Goal: Information Seeking & Learning: Learn about a topic

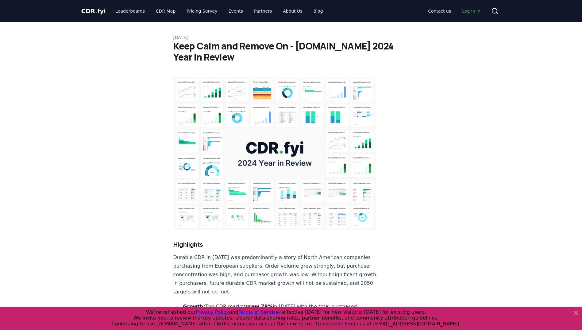
scroll to position [92, 0]
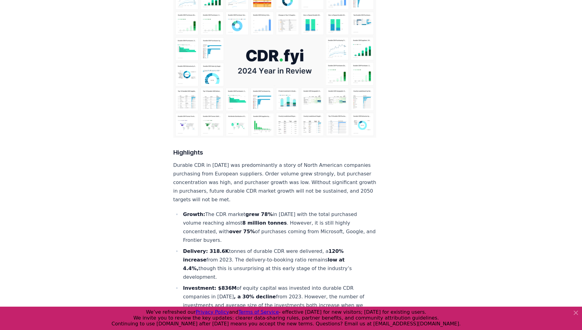
click at [578, 312] on icon at bounding box center [576, 312] width 7 height 7
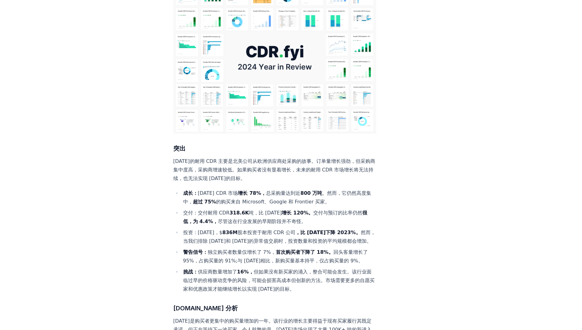
scroll to position [123, 0]
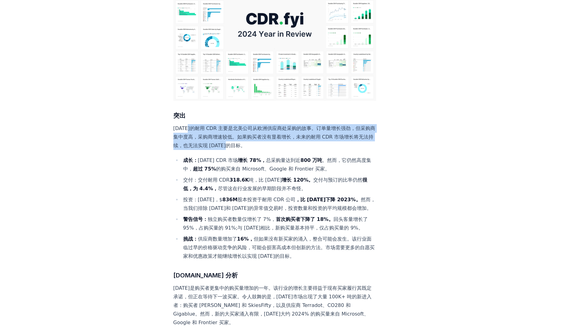
drag, startPoint x: 190, startPoint y: 107, endPoint x: 278, endPoint y: 128, distance: 90.1
click at [278, 128] on p "[DATE]的耐用 CDR 主要是北美公司从欧洲供应商处采购的故事。订单量增长强劲，但采购商集中度高，采购商增速较低。如果购买者没有显着增长，未来的耐用 CD…" at bounding box center [274, 137] width 203 height 26
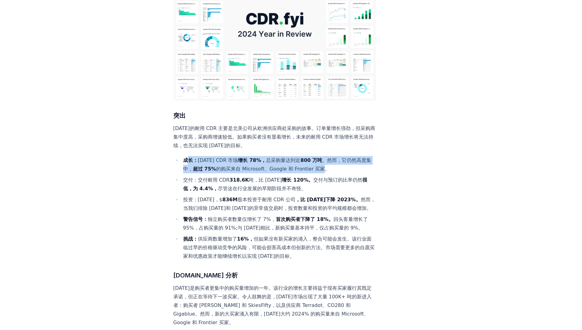
drag, startPoint x: 188, startPoint y: 141, endPoint x: 334, endPoint y: 150, distance: 146.4
click at [334, 156] on li "成长： 2024 年 CDR 市场 增长 78%， 总采购量达到近 800 万吨 。然而，它仍然高度集中， 超过 75% 的购买来自 Microsoft、Go…" at bounding box center [278, 164] width 195 height 17
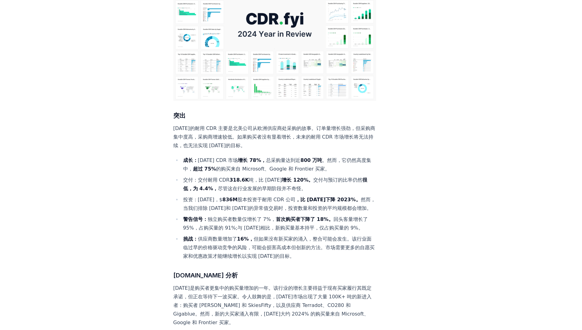
click at [198, 176] on li "交付：交付耐用 CDR 318.6K 吨，比 2023 年 增长 120%。 交付与预订的比率仍然 很低，为 4.4%， 尽管这在行业发展的早期阶段并不奇怪。" at bounding box center [278, 184] width 195 height 17
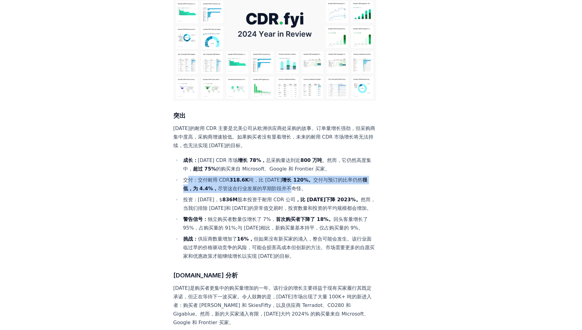
drag, startPoint x: 198, startPoint y: 160, endPoint x: 304, endPoint y: 168, distance: 105.6
click at [304, 176] on li "交付：交付耐用 CDR 318.6K 吨，比 2023 年 增长 120%。 交付与预订的比率仍然 很低，为 4.4%， 尽管这在行业发展的早期阶段并不奇怪。" at bounding box center [278, 184] width 195 height 17
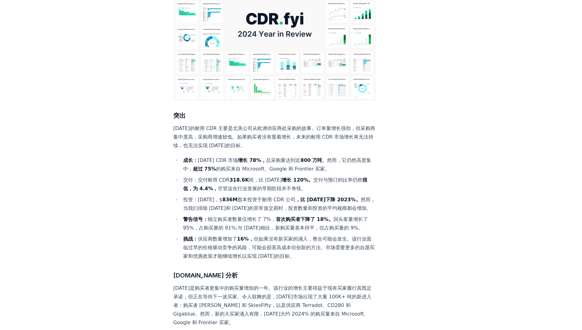
click at [211, 195] on li "投资：2024 年，$ 836M 股本投资于耐用 CDR 公司 ，比 30 年下降 2023%。 然而，当我们排除 2022 年和 2023 年的异常值交易时…" at bounding box center [278, 203] width 195 height 17
drag, startPoint x: 189, startPoint y: 179, endPoint x: 321, endPoint y: 180, distance: 131.4
click at [321, 195] on li "投资：2024 年，$ 836M 股本投资于耐用 CDR 公司 ，比 30 年下降 2023%。 然而，当我们排除 2022 年和 2023 年的异常值交易时…" at bounding box center [278, 203] width 195 height 17
drag, startPoint x: 321, startPoint y: 180, endPoint x: 303, endPoint y: 190, distance: 20.2
click at [304, 195] on li "投资：2024 年，$ 836M 股本投资于耐用 CDR 公司 ，比 30 年下降 2023%。 然而，当我们排除 2022 年和 2023 年的异常值交易时…" at bounding box center [278, 203] width 195 height 17
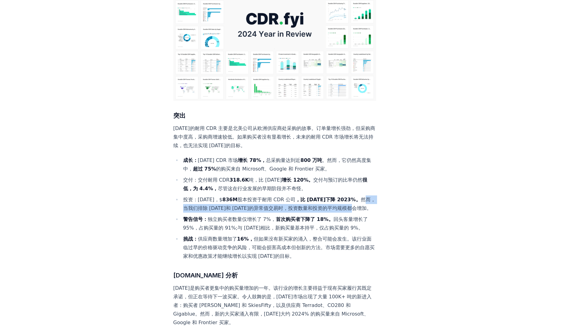
drag, startPoint x: 187, startPoint y: 188, endPoint x: 204, endPoint y: 198, distance: 19.5
click at [204, 198] on li "投资：2024 年，$ 836M 股本投资于耐用 CDR 公司 ，比 30 年下降 2023%。 然而，当我们排除 2022 年和 2023 年的异常值交易时…" at bounding box center [278, 203] width 195 height 17
drag, startPoint x: 204, startPoint y: 198, endPoint x: 274, endPoint y: 199, distance: 70.3
click at [274, 199] on li "投资：2024 年，$ 836M 股本投资于耐用 CDR 公司 ，比 30 年下降 2023%。 然而，当我们排除 2022 年和 2023 年的异常值交易时…" at bounding box center [278, 203] width 195 height 17
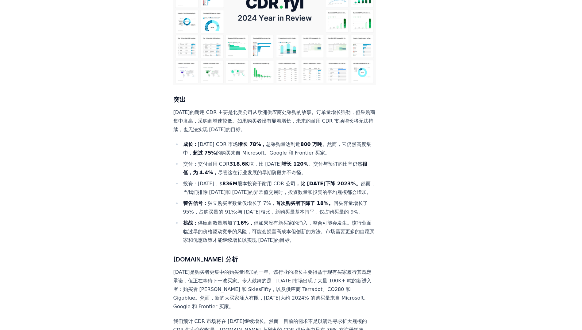
scroll to position [153, 0]
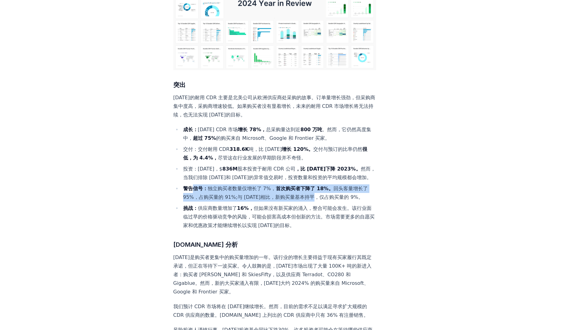
drag, startPoint x: 195, startPoint y: 176, endPoint x: 329, endPoint y: 187, distance: 134.9
click at [329, 187] on li "警告信号： 独立购买者数量仅增长了 7%， 首次购买者下降了 18%。 回头客量增长了 95%，占购买量的 91%;与 2023 年相比，新购买量基本持平，仅…" at bounding box center [278, 192] width 195 height 17
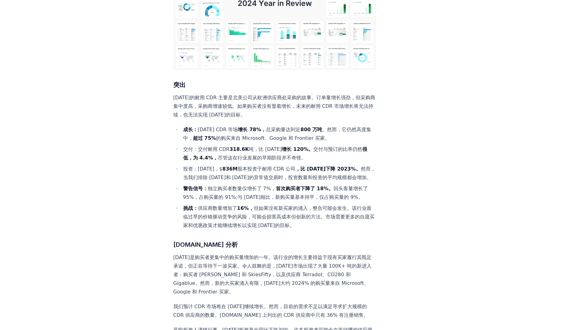
click at [199, 213] on li "挑战： 供应商数量增加了 16%， 但如果没有新买家的涌入，整合可能会发生。该行业面临过早的价格驱动竞争的风险，可能会损害高成本但创新的方法。市场需要更多的自…" at bounding box center [278, 217] width 195 height 26
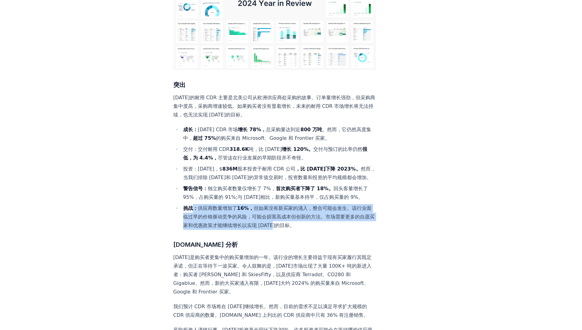
drag, startPoint x: 192, startPoint y: 206, endPoint x: 329, endPoint y: 222, distance: 137.3
click at [329, 222] on li "挑战： 供应商数量增加了 16%， 但如果没有新买家的涌入，整合可能会发生。该行业面临过早的价格驱动竞争的风险，可能会损害高成本但创新的方法。市场需要更多的自…" at bounding box center [278, 217] width 195 height 26
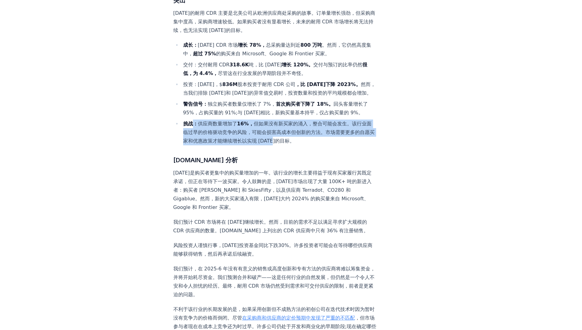
scroll to position [246, 0]
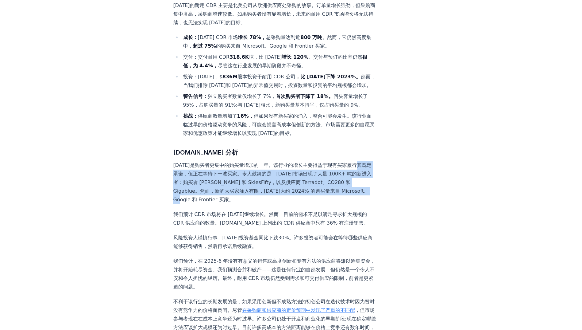
drag, startPoint x: 184, startPoint y: 181, endPoint x: 233, endPoint y: 203, distance: 53.7
click at [233, 203] on p "2024 年是购买者更集中的购买量增加的一年。该行业的增长主要得益于现有买家履行其既定承诺，但正在等待下一波买家。令人鼓舞的是，2024 年市场出现了大量 1…" at bounding box center [274, 182] width 203 height 43
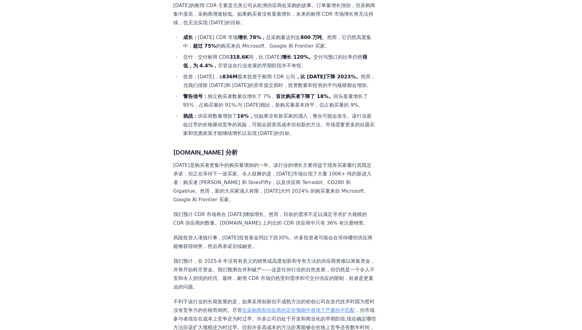
drag, startPoint x: 233, startPoint y: 203, endPoint x: 304, endPoint y: 205, distance: 71.6
click at [304, 204] on p "2024 年是购买者更集中的购买量增加的一年。该行业的增长主要得益于现有买家履行其既定承诺，但正在等待下一波买家。令人鼓舞的是，2024 年市场出现了大量 1…" at bounding box center [274, 182] width 203 height 43
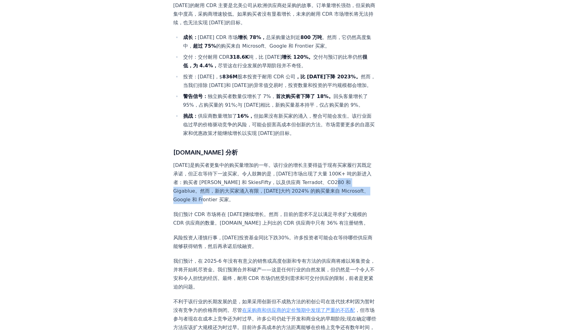
drag, startPoint x: 254, startPoint y: 206, endPoint x: 198, endPoint y: 197, distance: 56.0
click at [198, 197] on p "2024 年是购买者更集中的购买量增加的一年。该行业的增长主要得益于现有买家履行其既定承诺，但正在等待下一波买家。令人鼓舞的是，2024 年市场出现了大量 1…" at bounding box center [274, 182] width 203 height 43
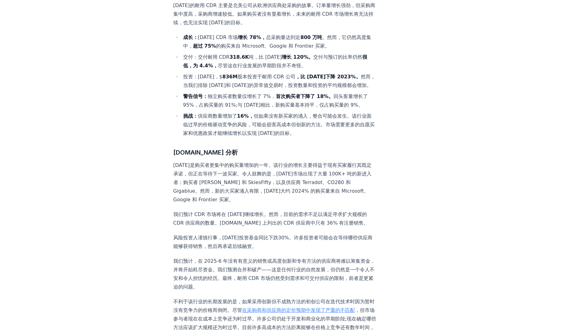
click at [316, 204] on p "2024 年是购买者更集中的购买量增加的一年。该行业的增长主要得益于现有买家履行其既定承诺，但正在等待下一波买家。令人鼓舞的是，2024 年市场出现了大量 1…" at bounding box center [274, 182] width 203 height 43
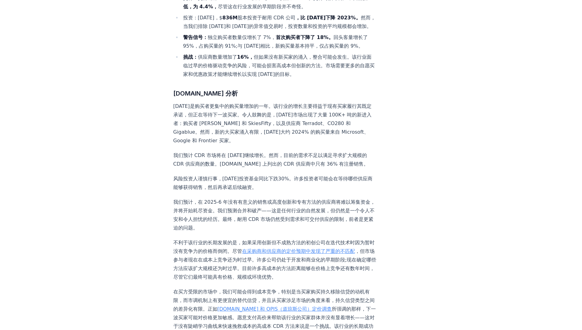
scroll to position [307, 0]
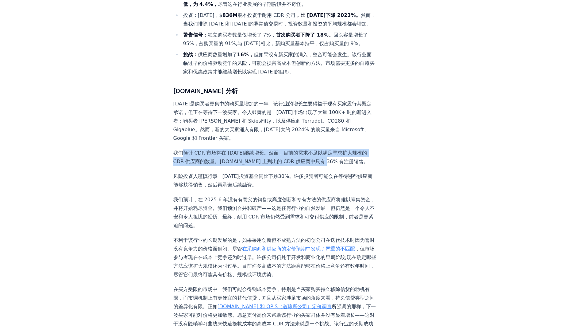
drag, startPoint x: 182, startPoint y: 158, endPoint x: 339, endPoint y: 166, distance: 156.4
click at [339, 166] on p "我们预计 CDR 市场将在 2025 年继续增长。然而，目前的需求不足以满足寻求扩大规模的 CDR 供应商的数量。CDR.fyi 上列出的 CDR 供应商中只…" at bounding box center [274, 157] width 203 height 17
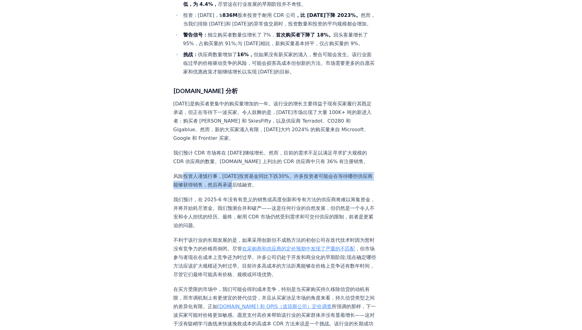
drag, startPoint x: 184, startPoint y: 189, endPoint x: 259, endPoint y: 200, distance: 76.1
click at [259, 189] on p "风险投资人谨慎行事，2024年投资基金同比下跌30%。许多投资者可能会在等待哪些供应商能够获得销售，然后再承诺后续融资。" at bounding box center [274, 180] width 203 height 17
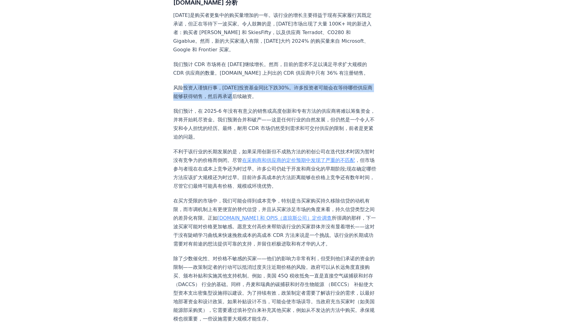
scroll to position [399, 0]
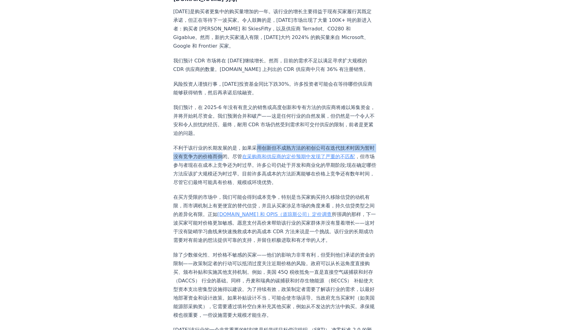
drag, startPoint x: 258, startPoint y: 161, endPoint x: 247, endPoint y: 171, distance: 14.4
click at [247, 171] on p "不利于该行业的长期发展的是，如果采用创新但不成熟方法的初创公司在迭代技术时因为暂时没有竞争力的价格而倒闭。尽管 在采购商和供应商的定价预期中发现了严重的不匹配…" at bounding box center [274, 165] width 203 height 43
drag, startPoint x: 247, startPoint y: 171, endPoint x: 276, endPoint y: 184, distance: 32.3
click at [276, 184] on p "不利于该行业的长期发展的是，如果采用创新但不成熟方法的初创公司在迭代技术时因为暂时没有竞争力的价格而倒闭。尽管 在采购商和供应商的定价预期中发现了严重的不匹配…" at bounding box center [274, 165] width 203 height 43
click at [289, 159] on link "在采购商和供应商的定价预期中发现了严重的不匹配" at bounding box center [298, 156] width 113 height 6
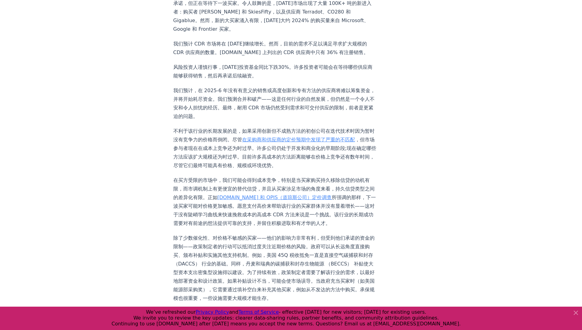
scroll to position [460, 0]
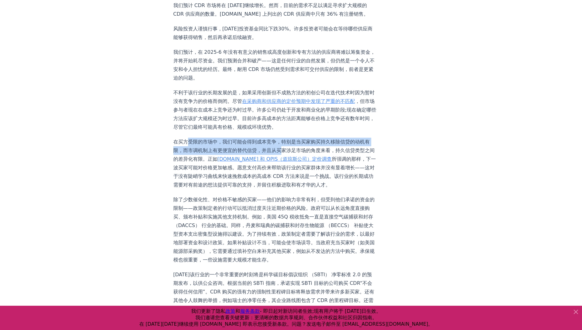
drag, startPoint x: 189, startPoint y: 167, endPoint x: 302, endPoint y: 173, distance: 113.2
click at [302, 173] on p "在买方受限的市场中，我们可能会得到成本竞争，特别是当买家购买持久移除信贷的动机有限，而市调机制上有更便宜的替代信贷，并且从买家涉足市场的角度来看，持久信贷类型…" at bounding box center [274, 164] width 203 height 52
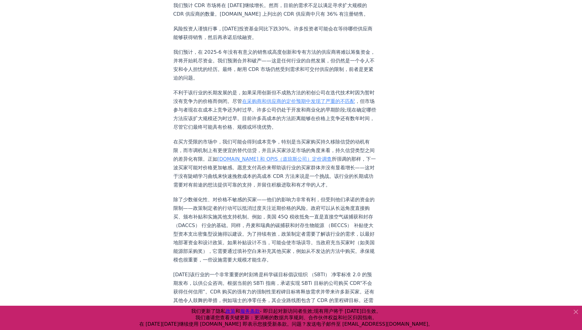
drag, startPoint x: 302, startPoint y: 173, endPoint x: 351, endPoint y: 172, distance: 48.2
drag, startPoint x: 212, startPoint y: 173, endPoint x: 338, endPoint y: 174, distance: 126.5
click at [338, 174] on p "在买方受限的市场中，我们可能会得到成本竞争，特别是当买家购买持久移除信贷的动机有限，而市调机制上有更便宜的替代信贷，并且从买家涉足市场的角度来看，持久信贷类型…" at bounding box center [274, 164] width 203 height 52
drag, startPoint x: 194, startPoint y: 182, endPoint x: 256, endPoint y: 182, distance: 62.6
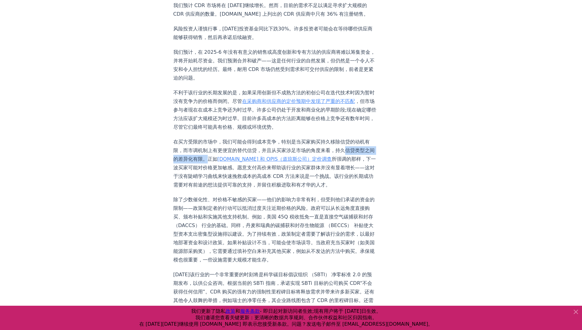
click at [256, 182] on p "在买方受限的市场中，我们可能会得到成本竞争，特别是当买家购买持久移除信贷的动机有限，而市调机制上有更便宜的替代信贷，并且从买家涉足市场的角度来看，持久信贷类型…" at bounding box center [274, 164] width 203 height 52
drag, startPoint x: 256, startPoint y: 182, endPoint x: 199, endPoint y: 192, distance: 58.3
click at [199, 189] on p "在买方受限的市场中，我们可能会得到成本竞争，特别是当买家购买持久移除信贷的动机有限，而市调机制上有更便宜的替代信贷，并且从买家涉足市场的角度来看，持久信贷类型…" at bounding box center [274, 164] width 203 height 52
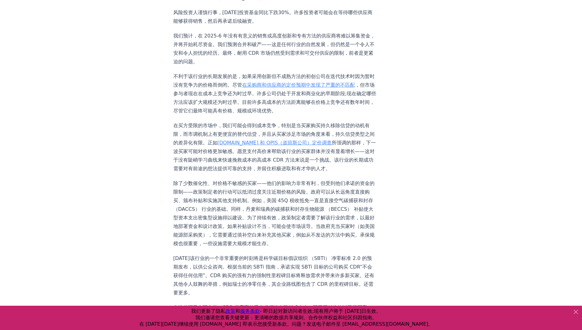
scroll to position [491, 0]
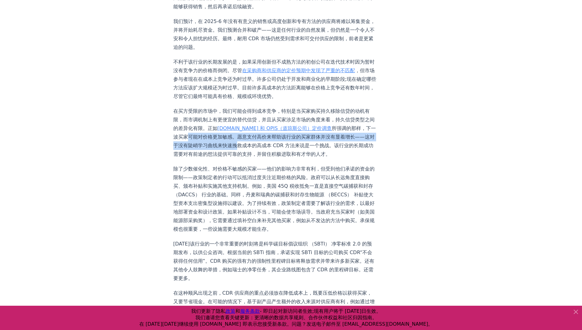
drag, startPoint x: 242, startPoint y: 160, endPoint x: 317, endPoint y: 169, distance: 75.9
click at [317, 158] on p "在买方受限的市场中，我们可能会得到成本竞争，特别是当买家购买持久移除信贷的动机有限，而市调机制上有更便宜的替代信贷，并且从买家涉足市场的角度来看，持久信贷类型…" at bounding box center [274, 133] width 203 height 52
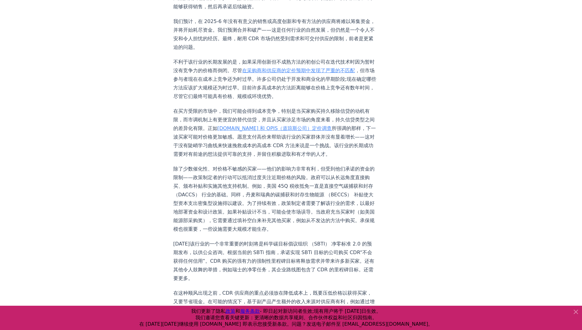
click at [191, 158] on p "在买方受限的市场中，我们可能会得到成本竞争，特别是当买家购买持久移除信贷的动机有限，而市调机制上有更便宜的替代信贷，并且从买家涉足市场的角度来看，持久信贷类型…" at bounding box center [274, 133] width 203 height 52
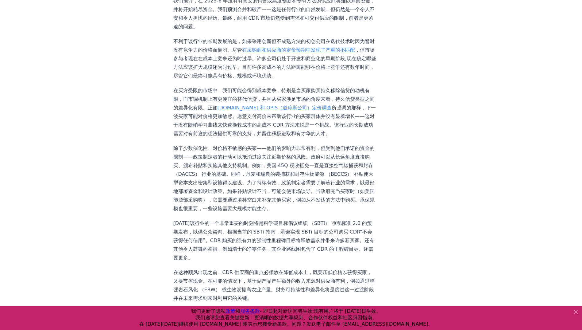
scroll to position [522, 0]
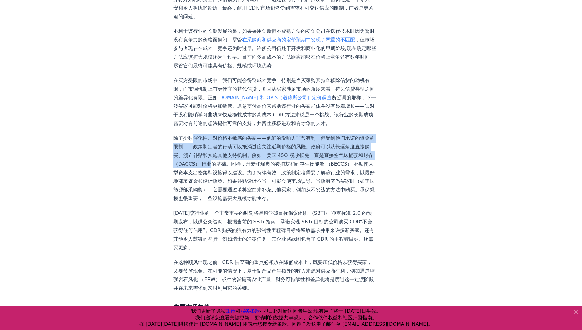
drag, startPoint x: 191, startPoint y: 170, endPoint x: 278, endPoint y: 195, distance: 90.3
click at [278, 195] on p "除了少数催化性、对价格不敏感的买家——他们的影响力非常有利，但受到他们承诺的资金的限制——政策制定者的行动可以抵消过度关注近期价格的风险。政府可以从长远角度直…" at bounding box center [274, 168] width 203 height 69
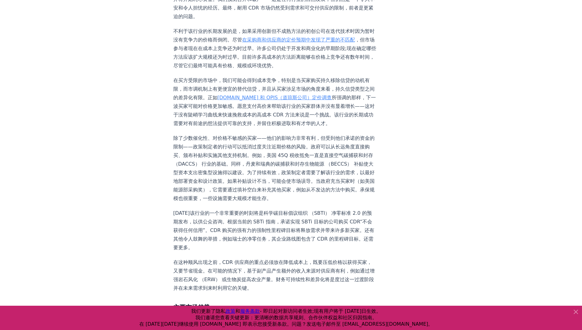
drag, startPoint x: 278, startPoint y: 195, endPoint x: 307, endPoint y: 196, distance: 29.8
click at [307, 196] on p "除了少数催化性、对价格不敏感的买家——他们的影响力非常有利，但受到他们承诺的资金的限制——政策制定者的行动可以抵消过度关注近期价格的风险。政府可以从长远角度直…" at bounding box center [274, 168] width 203 height 69
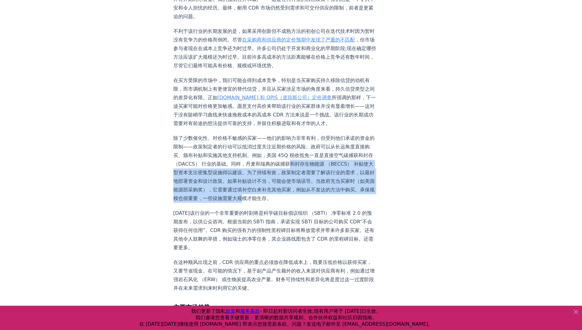
drag, startPoint x: 184, startPoint y: 204, endPoint x: 241, endPoint y: 237, distance: 65.0
click at [241, 203] on p "除了少数催化性、对价格不敏感的买家——他们的影响力非常有利，但受到他们承诺的资金的限制——政策制定者的行动可以抵消过度关注近期价格的风险。政府可以从长远角度直…" at bounding box center [274, 168] width 203 height 69
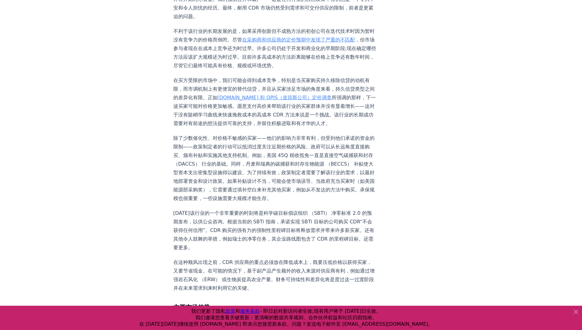
drag, startPoint x: 241, startPoint y: 237, endPoint x: 266, endPoint y: 240, distance: 25.4
click at [267, 203] on p "除了少数催化性、对价格不敏感的买家——他们的影响力非常有利，但受到他们承诺的资金的限制——政策制定者的行动可以抵消过度关注近期价格的风险。政府可以从长远角度直…" at bounding box center [274, 168] width 203 height 69
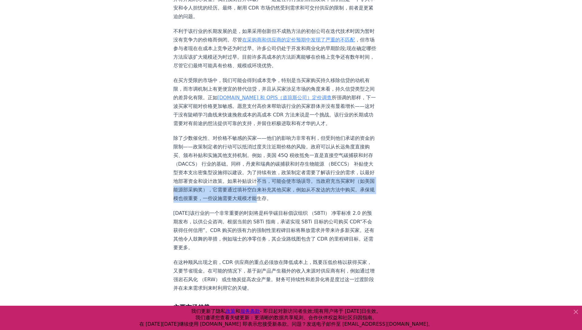
drag, startPoint x: 254, startPoint y: 239, endPoint x: 198, endPoint y: 225, distance: 57.5
click at [198, 203] on p "除了少数催化性、对价格不敏感的买家——他们的影响力非常有利，但受到他们承诺的资金的限制——政策制定者的行动可以抵消过度关注近期价格的风险。政府可以从长远角度直…" at bounding box center [274, 168] width 203 height 69
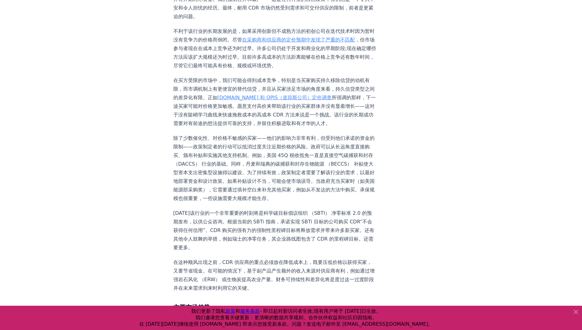
drag, startPoint x: 198, startPoint y: 225, endPoint x: 178, endPoint y: 198, distance: 34.1
click at [178, 198] on p "除了少数催化性、对价格不敏感的买家——他们的影响力非常有利，但受到他们承诺的资金的限制——政策制定者的行动可以抵消过度关注近期价格的风险。政府可以从长远角度直…" at bounding box center [274, 168] width 203 height 69
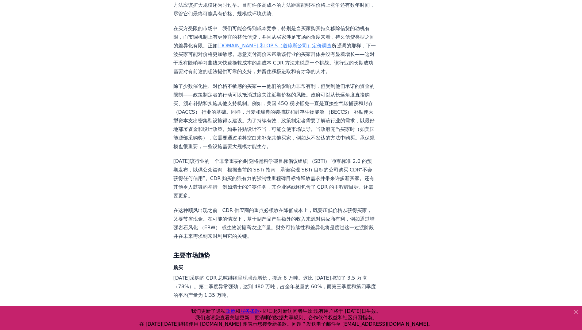
scroll to position [583, 0]
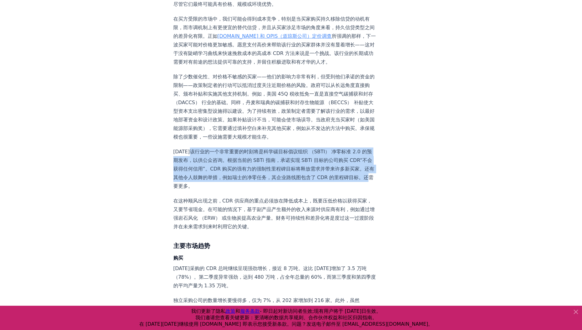
drag, startPoint x: 192, startPoint y: 192, endPoint x: 253, endPoint y: 225, distance: 69.9
click at [253, 190] on p "2025 年该行业的一个非常重要的时刻将是科学碳目标倡议组织 （SBTI） 净零标准 2.0 的预期发布，以供公众咨询。根据当前的 SBTi 指南，承诺实现 …" at bounding box center [274, 168] width 203 height 43
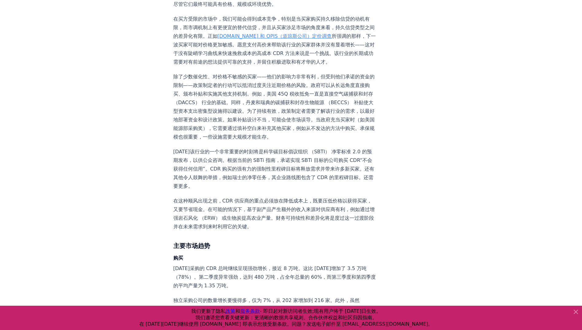
drag, startPoint x: 253, startPoint y: 225, endPoint x: 305, endPoint y: 229, distance: 51.4
click at [305, 190] on p "2025 年该行业的一个非常重要的时刻将是科学碳目标倡议组织 （SBTI） 净零标准 2.0 的预期发布，以供公众咨询。根据当前的 SBTi 指南，承诺实现 …" at bounding box center [274, 168] width 203 height 43
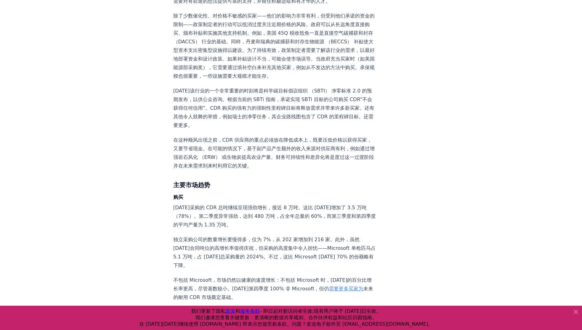
scroll to position [645, 0]
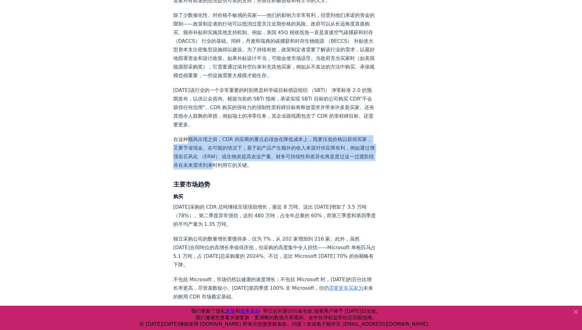
drag, startPoint x: 187, startPoint y: 181, endPoint x: 285, endPoint y: 207, distance: 101.4
click at [285, 169] on p "在这种顺风出现之前，CDR 供应商的重点必须放在降低成本上，既要压低价格以获得买家，又要节省现金。在可能的情况下，基于副产品产生额外的收入来源对供应商有利，例…" at bounding box center [274, 152] width 203 height 34
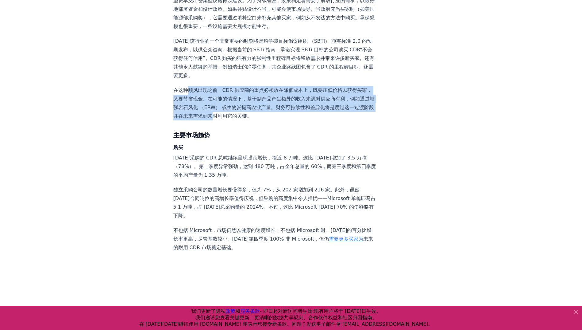
scroll to position [767, 0]
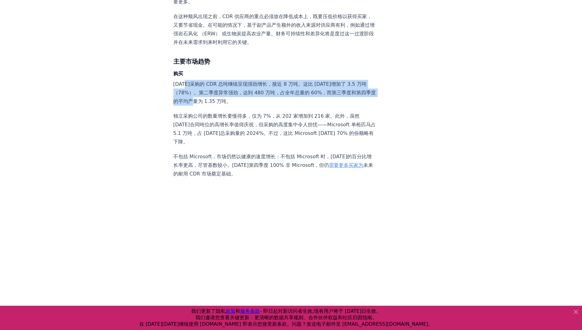
drag, startPoint x: 184, startPoint y: 124, endPoint x: 239, endPoint y: 141, distance: 57.6
click at [239, 106] on p "2024 年采购的 CDR 总吨继续呈现强劲增长，接近 8 万吨。这比 2023 年增加了 3.5 万吨 （78%）。第二季度异常强劲，达到 480 万吨，占…" at bounding box center [274, 93] width 203 height 26
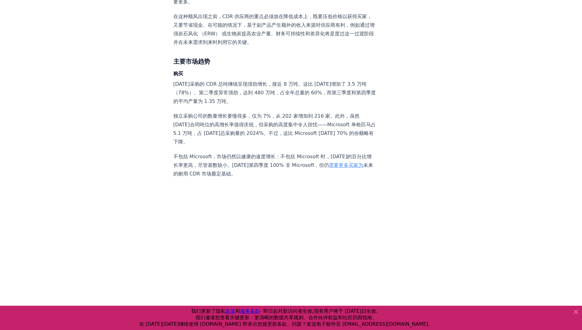
drag, startPoint x: 239, startPoint y: 141, endPoint x: 181, endPoint y: 160, distance: 61.9
click at [181, 146] on p "独立采购公司的数量增长要慢得多，仅为 7%，从 202 家增加到 216 家。此外，虽然 2024 年合同吨位的高增长率值得庆祝，但采购的高度集中令人担忧——…" at bounding box center [274, 129] width 203 height 34
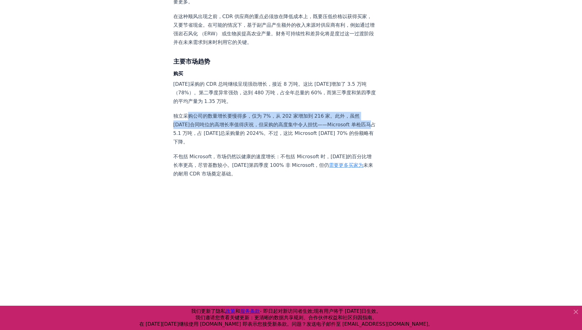
drag, startPoint x: 193, startPoint y: 155, endPoint x: 217, endPoint y: 174, distance: 30.6
click at [217, 146] on p "独立采购公司的数量增长要慢得多，仅为 7%，从 202 家增加到 216 家。此外，虽然 2024 年合同吨位的高增长率值得庆祝，但采购的高度集中令人担忧——…" at bounding box center [274, 129] width 203 height 34
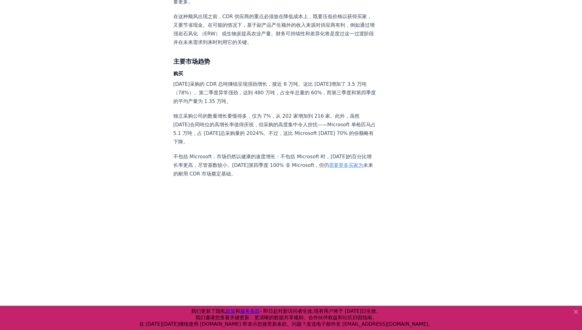
drag, startPoint x: 217, startPoint y: 174, endPoint x: 246, endPoint y: 176, distance: 28.6
click at [246, 146] on p "独立采购公司的数量增长要慢得多，仅为 7%，从 202 家增加到 216 家。此外，虽然 2024 年合同吨位的高增长率值得庆祝，但采购的高度集中令人担忧——…" at bounding box center [274, 129] width 203 height 34
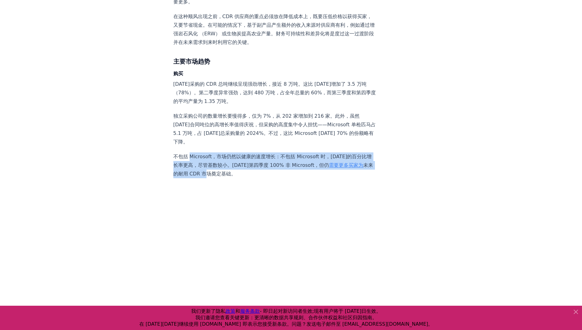
drag, startPoint x: 190, startPoint y: 199, endPoint x: 252, endPoint y: 211, distance: 62.9
click at [252, 178] on p "不包括 Microsoft，市场仍然以健康的速度增长：不包括 Microsoft 时，2024 年的百分比增长率更高，尽管基数较小。2024 年第四季度 10…" at bounding box center [274, 165] width 203 height 26
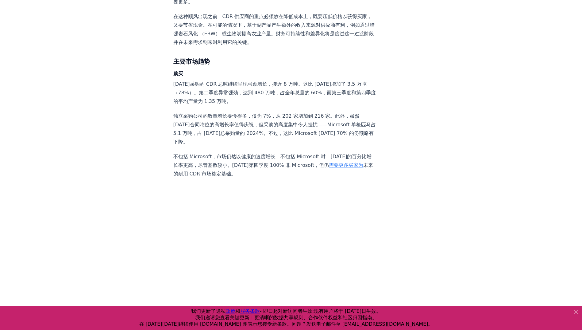
drag, startPoint x: 252, startPoint y: 211, endPoint x: 271, endPoint y: 214, distance: 19.6
click at [271, 178] on p "不包括 Microsoft，市场仍然以健康的速度增长：不包括 Microsoft 时，2024 年的百分比增长率更高，尽管基数较小。2024 年第四季度 10…" at bounding box center [274, 165] width 203 height 26
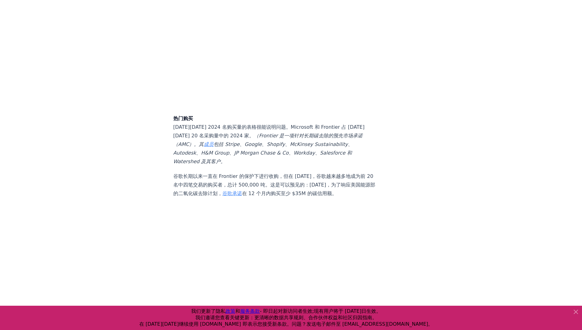
scroll to position [1167, 0]
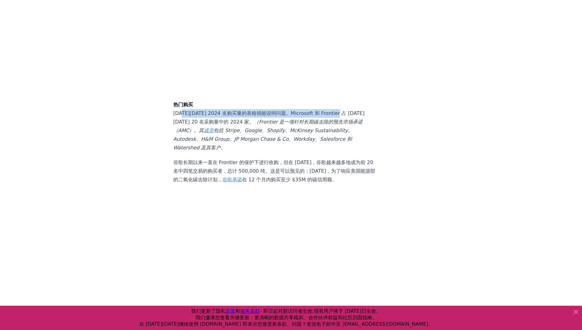
drag, startPoint x: 181, startPoint y: 155, endPoint x: 336, endPoint y: 151, distance: 154.8
click at [336, 151] on p "热门购买 20 年前 2024 名购买量的表格很能说明问题。Microsoft 和 Frontier 占 12 年前 20 名采购量中的 2024 家。 （F…" at bounding box center [274, 126] width 203 height 52
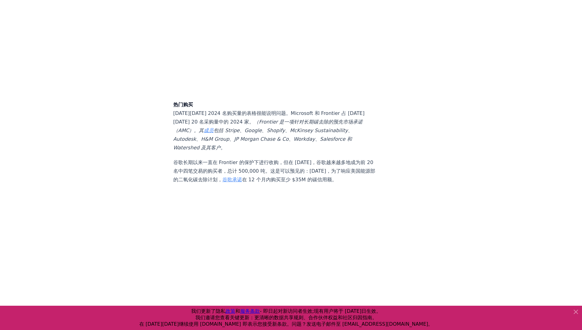
drag, startPoint x: 336, startPoint y: 151, endPoint x: 283, endPoint y: 167, distance: 55.1
click at [283, 152] on p "热门购买 20 年前 2024 名购买量的表格很能说明问题。Microsoft 和 Frontier 占 12 年前 20 名采购量中的 2024 家。 （F…" at bounding box center [274, 126] width 203 height 52
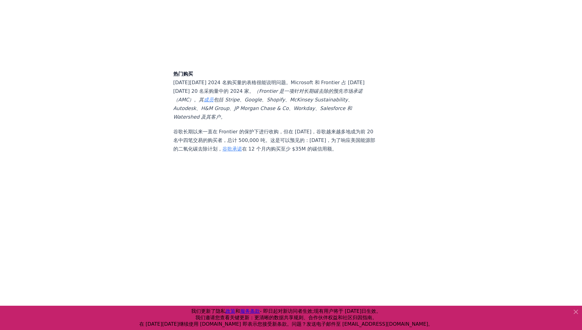
scroll to position [1228, 0]
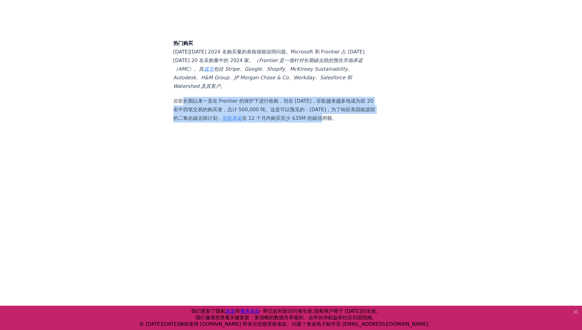
drag, startPoint x: 185, startPoint y: 142, endPoint x: 200, endPoint y: 165, distance: 27.2
click at [200, 122] on p "谷歌长期以来一直在 Frontier 的保护下进行收购，但在 2024 年，谷歌越来越多地成为前 20 名中四笔交易的购买者，总计 500,000 吨。这是可…" at bounding box center [274, 110] width 203 height 26
drag, startPoint x: 200, startPoint y: 165, endPoint x: 258, endPoint y: 153, distance: 58.3
click at [258, 122] on p "谷歌长期以来一直在 Frontier 的保护下进行收购，但在 2024 年，谷歌越来越多地成为前 20 名中四笔交易的购买者，总计 500,000 吨。这是可…" at bounding box center [274, 110] width 203 height 26
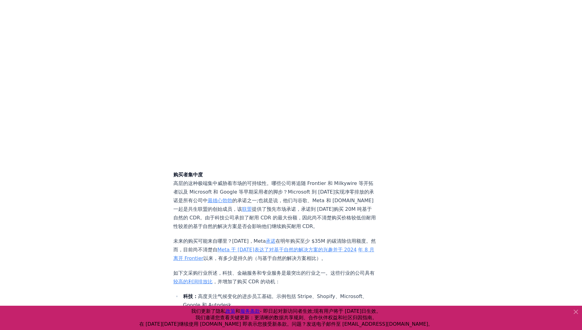
scroll to position [1443, 0]
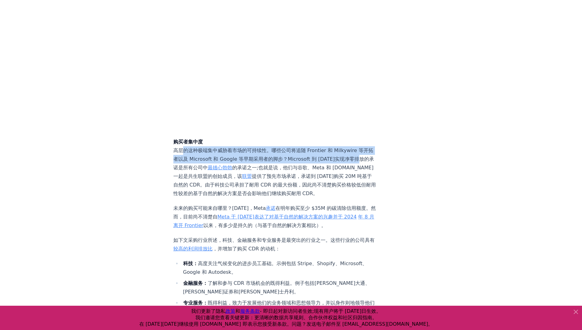
drag, startPoint x: 184, startPoint y: 201, endPoint x: 213, endPoint y: 216, distance: 32.0
click at [213, 198] on p "购买者集中度 高层的这种极端集中威胁着市场的可持续性。哪些公司将追随 Frontier 和 Milkywire 等开拓者以及 Microsoft 和 Goog…" at bounding box center [274, 168] width 203 height 60
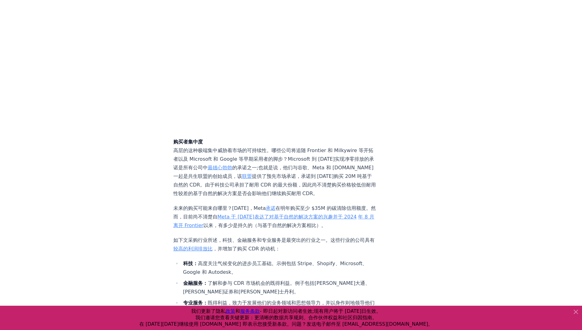
drag, startPoint x: 213, startPoint y: 216, endPoint x: 246, endPoint y: 227, distance: 35.1
click at [246, 198] on p "购买者集中度 高层的这种极端集中威胁着市场的可持续性。哪些公司将追随 Frontier 和 Milkywire 等开拓者以及 Microsoft 和 Goog…" at bounding box center [274, 168] width 203 height 60
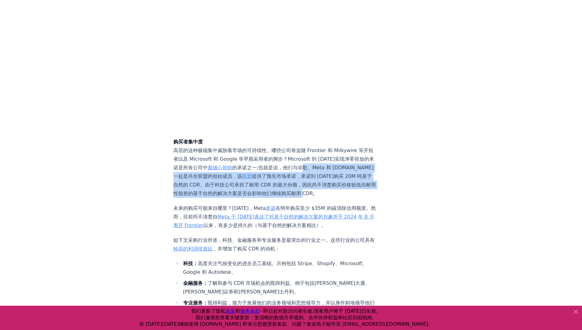
drag, startPoint x: 184, startPoint y: 225, endPoint x: 248, endPoint y: 249, distance: 68.3
click at [248, 198] on p "购买者集中度 高层的这种极端集中威胁着市场的可持续性。哪些公司将追随 Frontier 和 Milkywire 等开拓者以及 Microsoft 和 Goog…" at bounding box center [274, 168] width 203 height 60
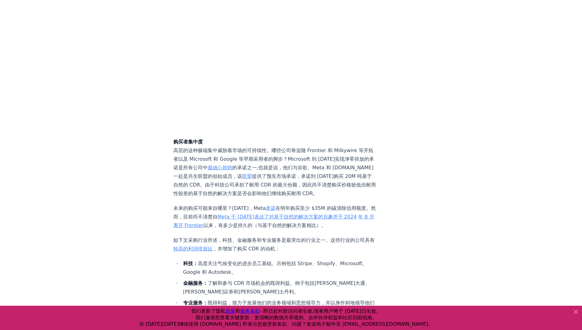
drag, startPoint x: 248, startPoint y: 249, endPoint x: 285, endPoint y: 254, distance: 37.8
click at [285, 198] on p "购买者集中度 高层的这种极端集中威胁着市场的可持续性。哪些公司将追随 Frontier 和 Milkywire 等开拓者以及 Microsoft 和 Goog…" at bounding box center [274, 168] width 203 height 60
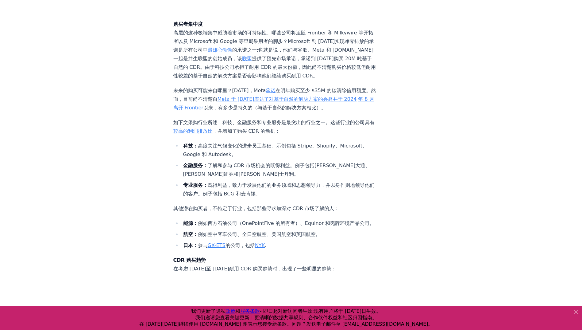
scroll to position [1566, 0]
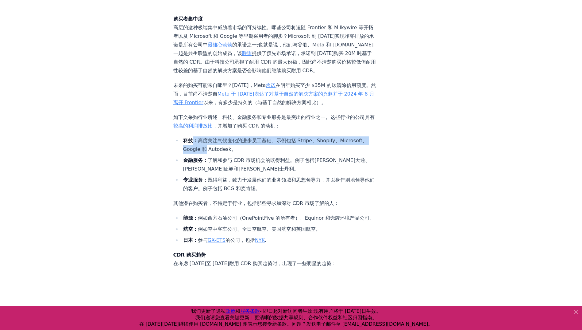
drag, startPoint x: 194, startPoint y: 208, endPoint x: 232, endPoint y: 213, distance: 38.1
click at [232, 153] on li "科技： 高度关注气候变化的进步员工基础。示例包括 Stripe、Shopify、Microsoft、Google 和 Autodesk。" at bounding box center [278, 144] width 195 height 17
drag, startPoint x: 232, startPoint y: 213, endPoint x: 199, endPoint y: 228, distance: 36.0
click at [200, 163] on strong "金融服务：" at bounding box center [195, 160] width 25 height 6
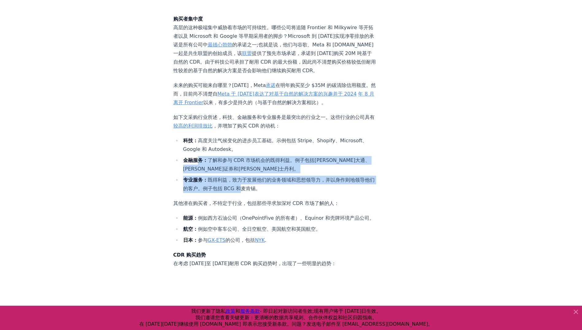
drag, startPoint x: 198, startPoint y: 227, endPoint x: 265, endPoint y: 253, distance: 71.3
click at [265, 193] on ul "科技： 高度关注气候变化的进步员工基础。示例包括 Stripe、Shopify、Microsoft、Google 和 Autodesk。 金融服务： 了解和参…" at bounding box center [274, 164] width 203 height 56
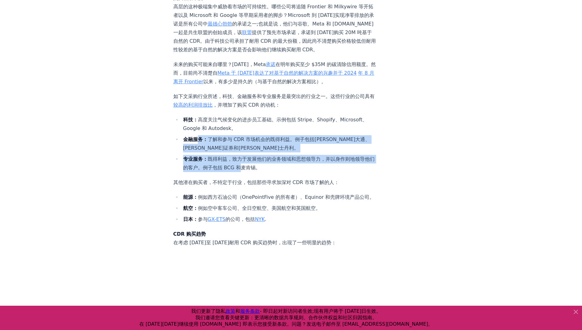
scroll to position [1627, 0]
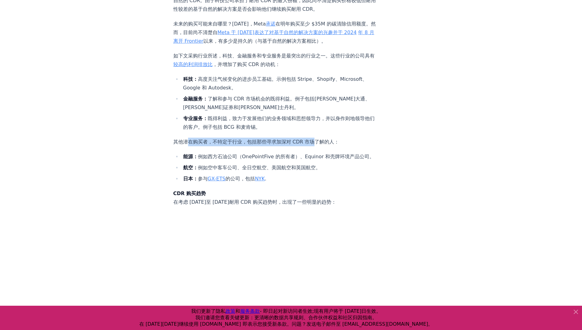
drag, startPoint x: 188, startPoint y: 208, endPoint x: 314, endPoint y: 210, distance: 126.2
click at [314, 146] on p "其他潜在购买者，不特定于行业，包括那些寻求加深对 CDR 市场了解的人：" at bounding box center [274, 142] width 203 height 9
click at [198, 161] on li "能源： 例如西方石油公司（OnePointFive 的所有者）、Equinor 和壳牌环境产品公司。" at bounding box center [278, 156] width 195 height 9
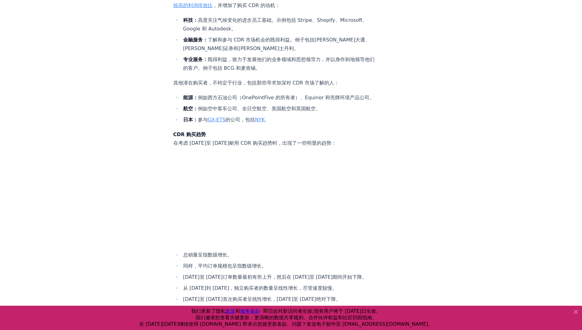
scroll to position [1688, 0]
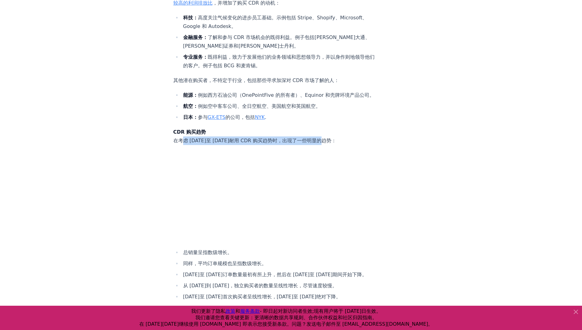
drag, startPoint x: 186, startPoint y: 215, endPoint x: 323, endPoint y: 215, distance: 137.2
click at [323, 145] on p "CDR 购买趋势 在考虑 2020 年至 2024 年耐用 CDR 购买趋势时，出现了一些明显的趋势：" at bounding box center [274, 136] width 203 height 17
drag, startPoint x: 323, startPoint y: 215, endPoint x: 251, endPoint y: 216, distance: 72.1
click at [251, 145] on p "CDR 购买趋势 在考虑 2020 年至 2024 年耐用 CDR 购买趋势时，出现了一些明显的趋势：" at bounding box center [274, 136] width 203 height 17
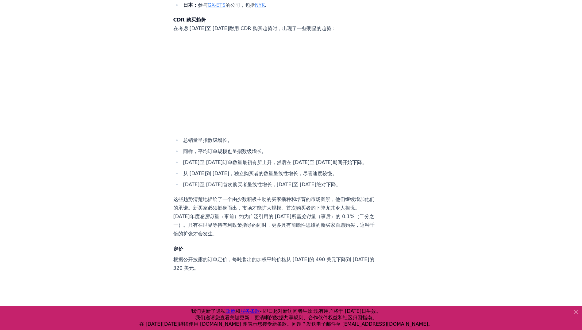
scroll to position [1811, 0]
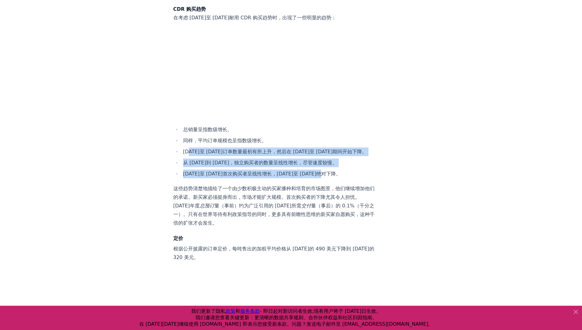
drag, startPoint x: 188, startPoint y: 227, endPoint x: 322, endPoint y: 259, distance: 138.4
click at [322, 178] on ul "总销量呈指数级增长。 同样，平均订单规模也呈指数级增长。 2020 年至 2022 年订单数量最初有所上升，然后在 2022 年至 2024 年期间开始下降。…" at bounding box center [274, 151] width 203 height 53
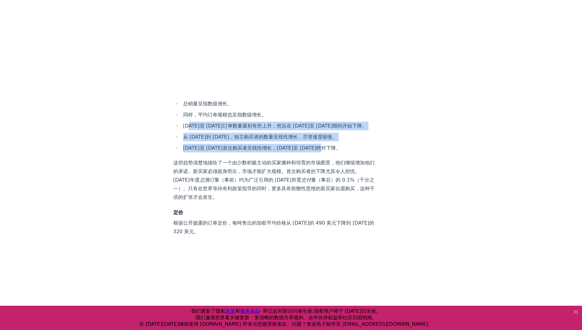
scroll to position [1873, 0]
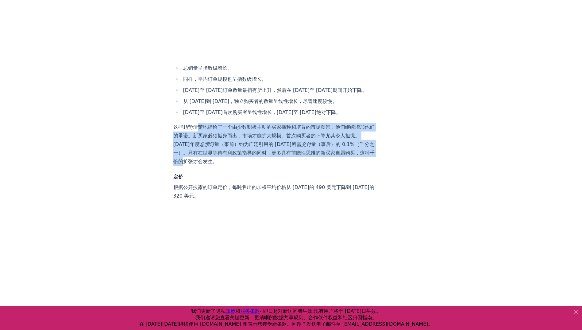
drag, startPoint x: 200, startPoint y: 212, endPoint x: 270, endPoint y: 244, distance: 77.6
click at [270, 166] on p "这些趋势清楚地描绘了一个由少数积极主动的买家播种和培育的市场图景，他们继续增加他们的承诺。新买家必须挺身而出，市场才能扩大规模。首次购买者的下降尤其令人担忧。…" at bounding box center [274, 144] width 203 height 43
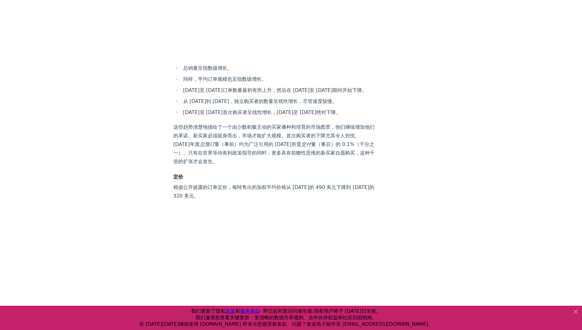
drag, startPoint x: 270, startPoint y: 244, endPoint x: 311, endPoint y: 249, distance: 41.1
click at [311, 166] on p "这些趋势清楚地描绘了一个由少数积极主动的买家播种和培育的市场图景，他们继续增加他们的承诺。新买家必须挺身而出，市场才能扩大规模。首次购买者的下降尤其令人担忧。…" at bounding box center [274, 144] width 203 height 43
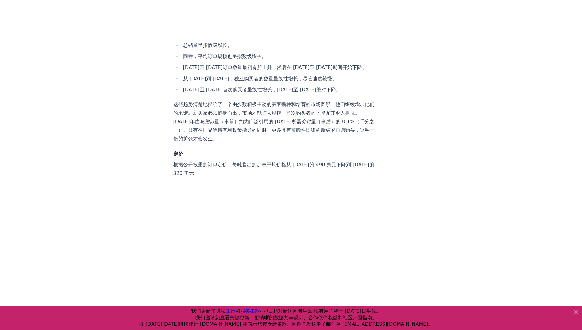
scroll to position [1934, 0]
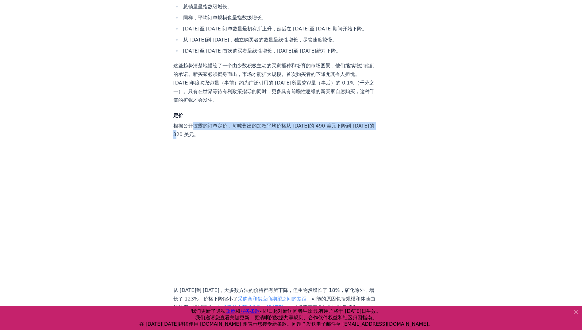
drag, startPoint x: 191, startPoint y: 210, endPoint x: 200, endPoint y: 217, distance: 11.6
click at [200, 139] on p "根据公开披露的订单定价，每吨售出的加权平均价格从 2023 年的 490 美元下降到 2024 年的 320 美元。" at bounding box center [274, 130] width 203 height 17
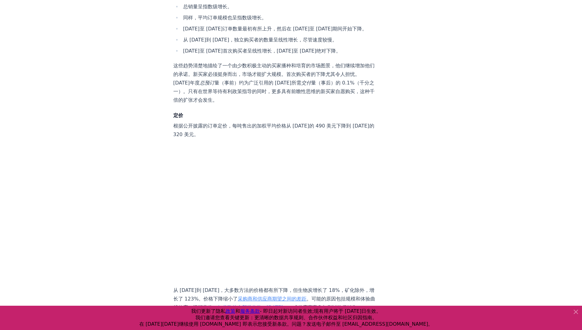
drag, startPoint x: 200, startPoint y: 217, endPoint x: 324, endPoint y: 189, distance: 126.4
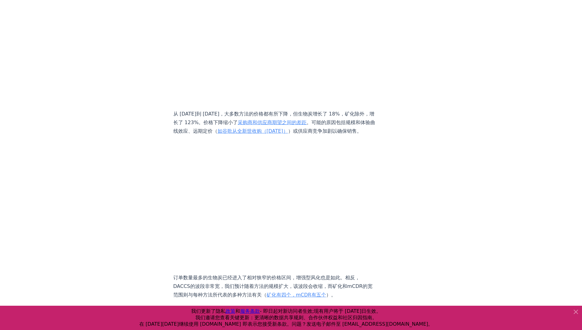
scroll to position [2118, 0]
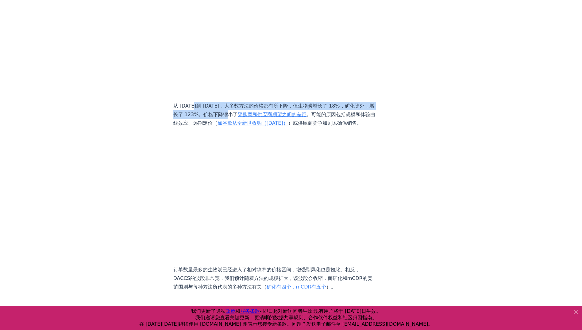
drag, startPoint x: 193, startPoint y: 191, endPoint x: 250, endPoint y: 197, distance: 56.9
click at [250, 126] on font "从 2023 年到 2024 年，大多数方法的价格都有所下降，但生物炭增长了 18%，矿化除外，增长了 123%。价格下降缩小了 采购商和供应商期望之间的差距…" at bounding box center [274, 114] width 202 height 23
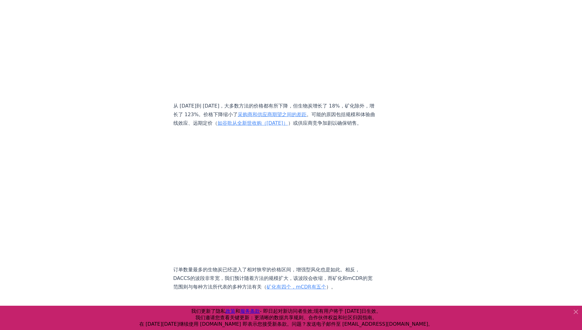
drag, startPoint x: 250, startPoint y: 197, endPoint x: 206, endPoint y: 205, distance: 44.3
click at [206, 126] on font "从 2023 年到 2024 年，大多数方法的价格都有所下降，但生物炭增长了 18%，矿化除外，增长了 123%。价格下降缩小了 采购商和供应商期望之间的差距…" at bounding box center [274, 114] width 202 height 23
drag, startPoint x: 198, startPoint y: 205, endPoint x: 231, endPoint y: 214, distance: 34.5
click at [231, 126] on font "从 2023 年到 2024 年，大多数方法的价格都有所下降，但生物炭增长了 18%，矿化除外，增长了 123%。价格下降缩小了 采购商和供应商期望之间的差距…" at bounding box center [274, 114] width 202 height 23
drag, startPoint x: 231, startPoint y: 214, endPoint x: 277, endPoint y: 216, distance: 45.5
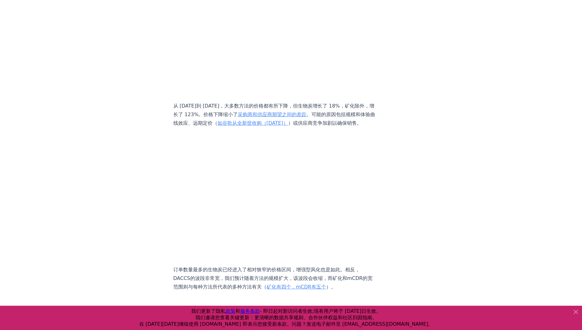
click at [277, 127] on p "从 2023 年到 2024 年，大多数方法的价格都有所下降，但生物炭增长了 18%，矿化除外，增长了 123%。价格下降缩小了 采购商和供应商期望之间的差距…" at bounding box center [274, 115] width 203 height 26
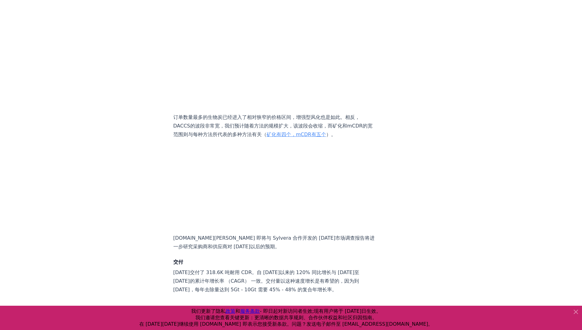
scroll to position [2272, 0]
drag, startPoint x: 186, startPoint y: 208, endPoint x: 273, endPoint y: 208, distance: 86.9
click at [273, 138] on p "订单数量最多的生物炭已经进入了相对狭窄的价格区间，增强型风化也是如此。相反，DACCS的波段非常宽，我们预计随着方法的规模扩大，该波段会收缩，而矿化和mCDR…" at bounding box center [274, 125] width 203 height 26
drag, startPoint x: 273, startPoint y: 208, endPoint x: 289, endPoint y: 209, distance: 16.3
click at [289, 138] on p "订单数量最多的生物炭已经进入了相对狭窄的价格区间，增强型风化也是如此。相反，DACCS的波段非常宽，我们预计随着方法的规模扩大，该波段会收缩，而矿化和mCDR…" at bounding box center [274, 125] width 203 height 26
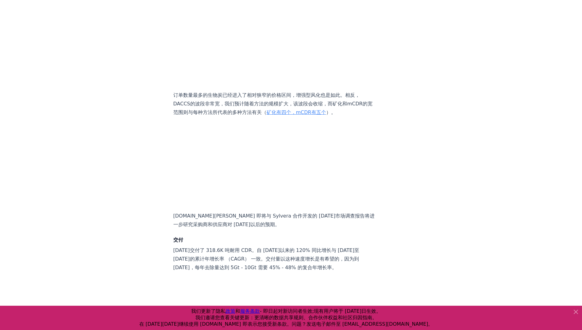
scroll to position [2302, 0]
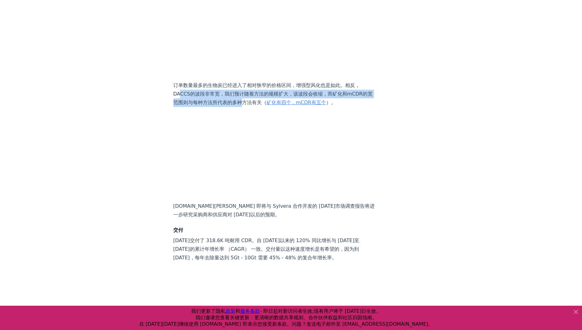
drag, startPoint x: 195, startPoint y: 187, endPoint x: 274, endPoint y: 194, distance: 79.2
click at [274, 107] on p "订单数量最多的生物炭已经进入了相对狭窄的价格区间，增强型风化也是如此。相反，DACCS的波段非常宽，我们预计随着方法的规模扩大，该波段会收缩，而矿化和mCDR…" at bounding box center [274, 94] width 203 height 26
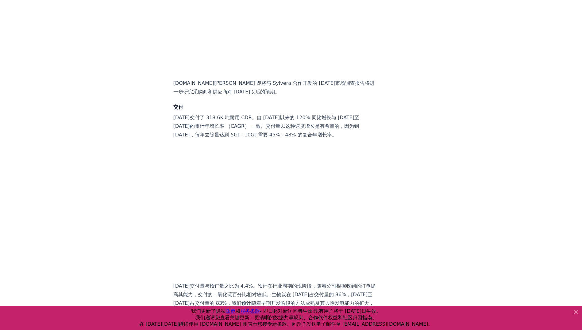
scroll to position [2394, 0]
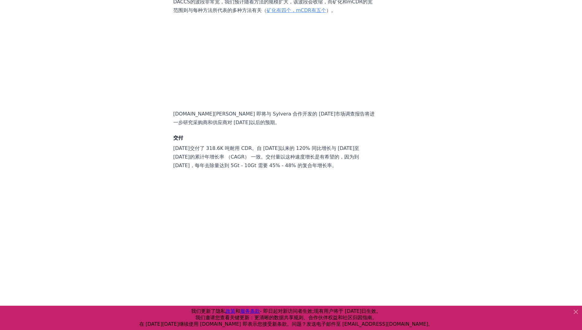
click at [574, 313] on icon at bounding box center [576, 311] width 7 height 7
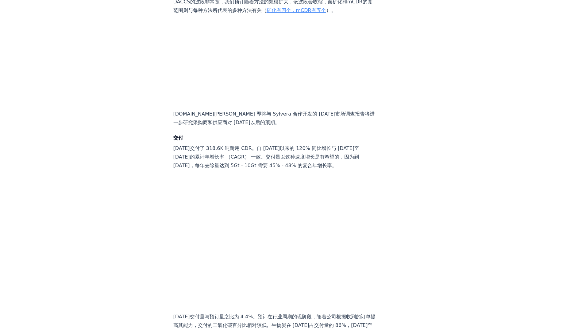
click at [273, 15] on p "订单数量最多的生物炭已经进入了相对狭窄的价格区间，增强型风化也是如此。相反，DACCS的波段非常宽，我们预计随着方法的规模扩大，该波段会收缩，而矿化和mCDR…" at bounding box center [274, 2] width 203 height 26
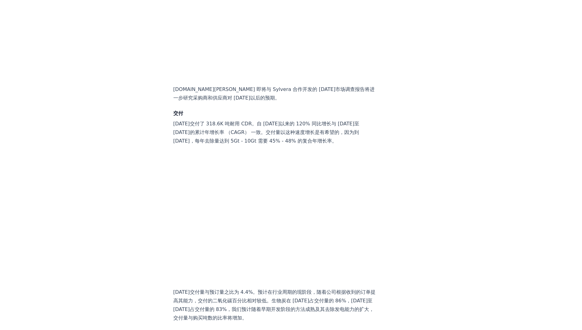
scroll to position [2425, 0]
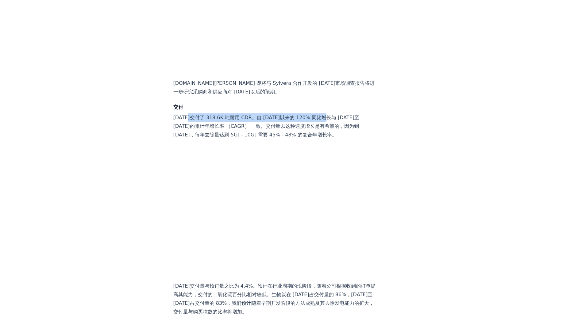
drag, startPoint x: 185, startPoint y: 217, endPoint x: 324, endPoint y: 219, distance: 139.1
click at [324, 139] on p "2024 年交付了 318.6K 吨耐用 CDR。自 2023 年以来的 120% 同比增长与 2021 年至 2024 年的累计年增长率 （CAGR） 一致…" at bounding box center [274, 126] width 203 height 26
drag, startPoint x: 324, startPoint y: 219, endPoint x: 275, endPoint y: 232, distance: 50.9
click at [275, 139] on p "2024 年交付了 318.6K 吨耐用 CDR。自 2023 年以来的 120% 同比增长与 2021 年至 2024 年的累计年增长率 （CAGR） 一致…" at bounding box center [274, 126] width 203 height 26
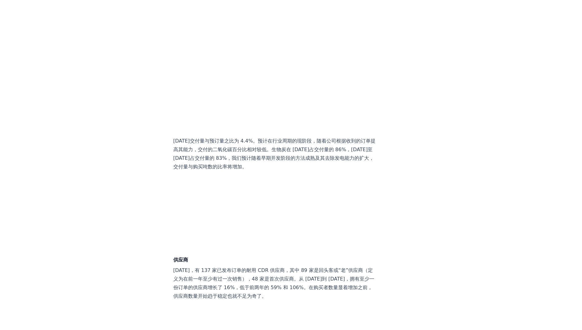
scroll to position [2579, 0]
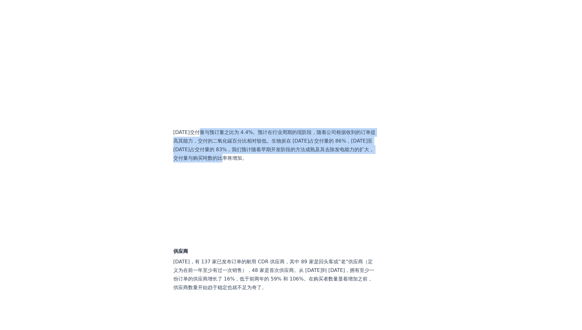
drag, startPoint x: 201, startPoint y: 234, endPoint x: 297, endPoint y: 256, distance: 98.9
click at [297, 162] on p "2024 年交付量与预订量之比为 4.4%。预计在行业周期的现阶段，随着公司根据收到的订单提高其能力，交付的二氧化碳百分比相对较低。生物炭在 2024 年占交…" at bounding box center [274, 145] width 203 height 34
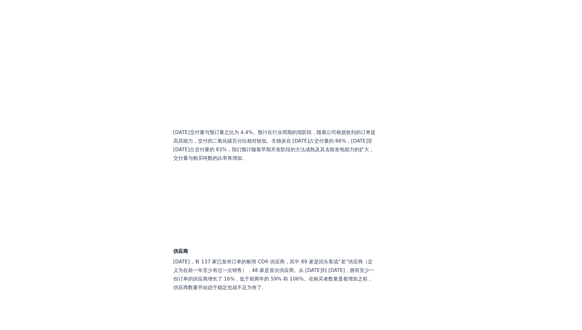
drag, startPoint x: 297, startPoint y: 256, endPoint x: 345, endPoint y: 256, distance: 47.6
click at [345, 162] on p "2024 年交付量与预订量之比为 4.4%。预计在行业周期的现阶段，随着公司根据收到的订单提高其能力，交付的二氧化碳百分比相对较低。生物炭在 2024 年占交…" at bounding box center [274, 145] width 203 height 34
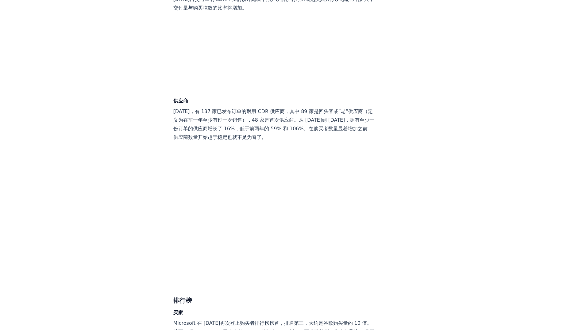
scroll to position [2763, 0]
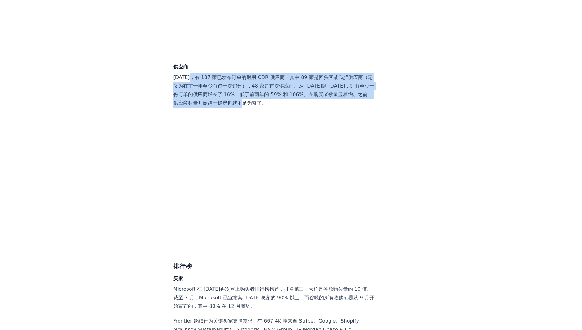
drag, startPoint x: 188, startPoint y: 178, endPoint x: 304, endPoint y: 203, distance: 118.1
click at [304, 107] on p "2024 年，有 137 家已发布订单的耐用 CDR 供应商，其中 89 家是回头客或“老”供应商（定义为在前一年至少有过一次销售），48 家是首次供应商。从…" at bounding box center [274, 90] width 203 height 34
drag, startPoint x: 304, startPoint y: 203, endPoint x: 230, endPoint y: 188, distance: 75.4
click at [230, 107] on p "2024 年，有 137 家已发布订单的耐用 CDR 供应商，其中 89 家是回头客或“老”供应商（定义为在前一年至少有过一次销售），48 家是首次供应商。从…" at bounding box center [274, 90] width 203 height 34
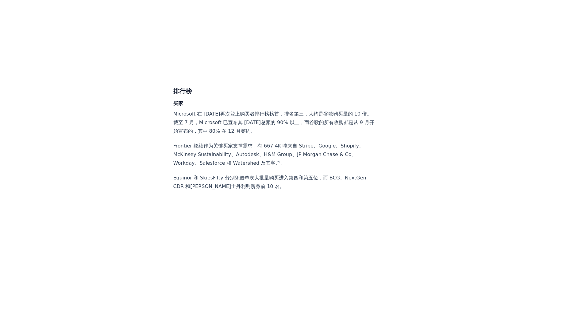
scroll to position [2947, 0]
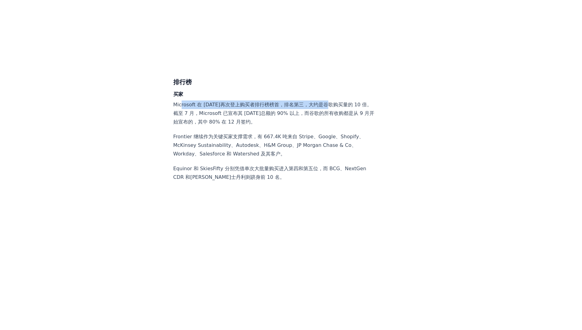
drag, startPoint x: 182, startPoint y: 205, endPoint x: 328, endPoint y: 204, distance: 146.4
click at [328, 126] on p "Microsoft 在 2024 年再次登上购买者排行榜榜首，排名第三，大约是谷歌购买量的 10 倍。截至 7 月，Microsoft 已宣布其 2024 年…" at bounding box center [274, 113] width 203 height 26
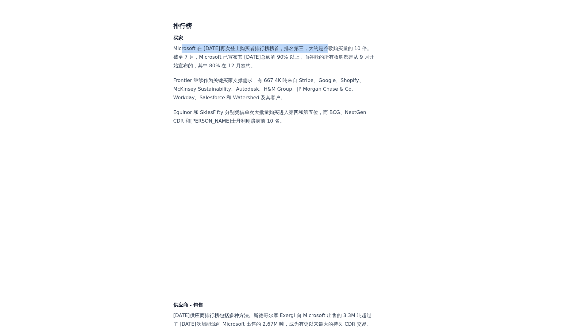
scroll to position [3008, 0]
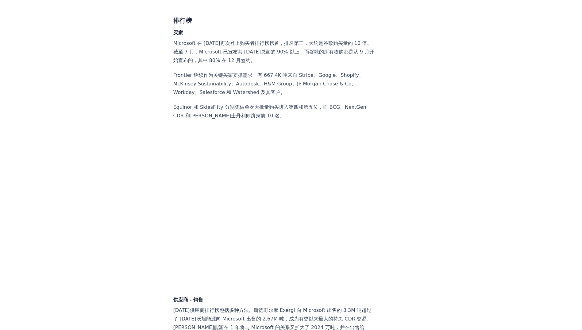
click at [242, 65] on p "Microsoft 在 2024 年再次登上购买者排行榜榜首，排名第三，大约是谷歌购买量的 10 倍。截至 7 月，Microsoft 已宣布其 2024 年…" at bounding box center [274, 52] width 203 height 26
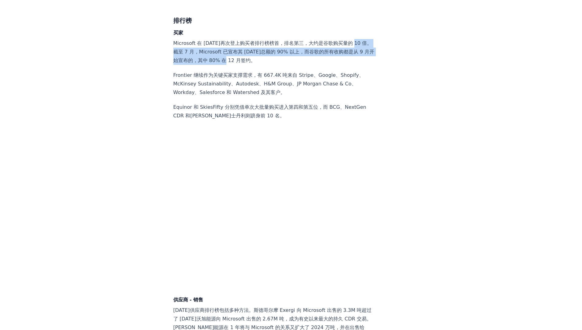
drag, startPoint x: 180, startPoint y: 152, endPoint x: 270, endPoint y: 161, distance: 91.1
click at [270, 65] on p "Microsoft 在 2024 年再次登上购买者排行榜榜首，排名第三，大约是谷歌购买量的 10 倍。截至 7 月，Microsoft 已宣布其 2024 年…" at bounding box center [274, 52] width 203 height 26
click at [217, 65] on p "Microsoft 在 2024 年再次登上购买者排行榜榜首，排名第三，大约是谷歌购买量的 10 倍。截至 7 月，Microsoft 已宣布其 2024 年…" at bounding box center [274, 52] width 203 height 26
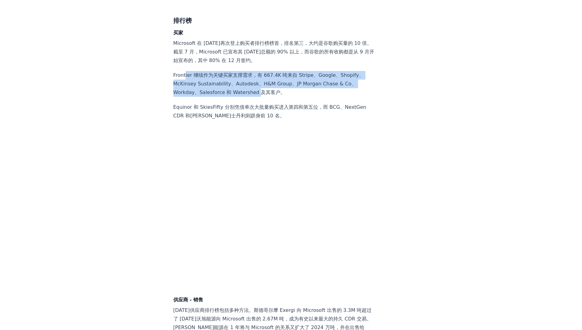
drag, startPoint x: 185, startPoint y: 175, endPoint x: 272, endPoint y: 192, distance: 88.6
click at [272, 97] on p "Frontier 继续作为关键买家支撑需求，有 667.4K 吨来自 Stripe、Google、Shopify、McKinsey Sustainabilit…" at bounding box center [274, 84] width 203 height 26
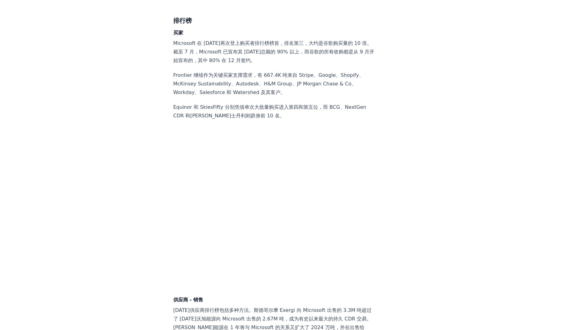
click at [200, 204] on div "Highlights 2024 年的耐用 CDR 主要是北美公司从欧洲供应商处采购的故事。订单量增长强劲，但采购商集中度高，采购商增速较低。如果购买者没有显着…" at bounding box center [274, 53] width 203 height 5968
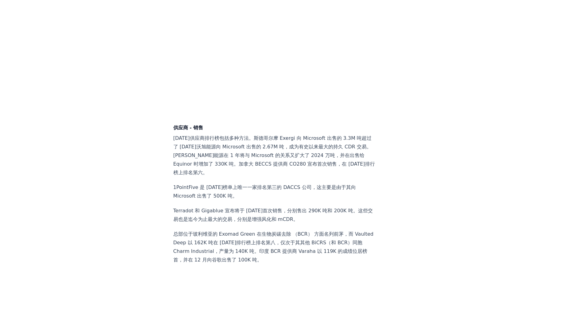
scroll to position [3193, 0]
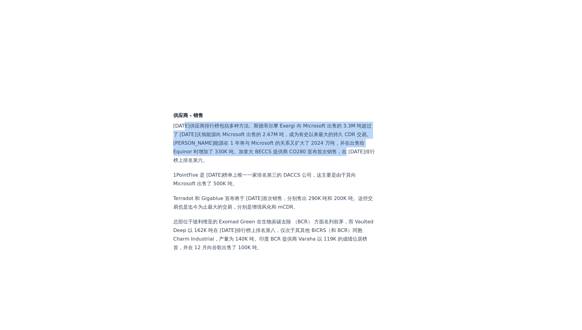
drag, startPoint x: 184, startPoint y: 226, endPoint x: 237, endPoint y: 259, distance: 62.2
click at [237, 165] on p "2024 年供应商排行榜包括多种方法。斯德哥尔摩 Exergi 向 Microsoft 出售的 3.3M 吨超过了 2023 年沃旭能源向 Microsoft…" at bounding box center [274, 143] width 203 height 43
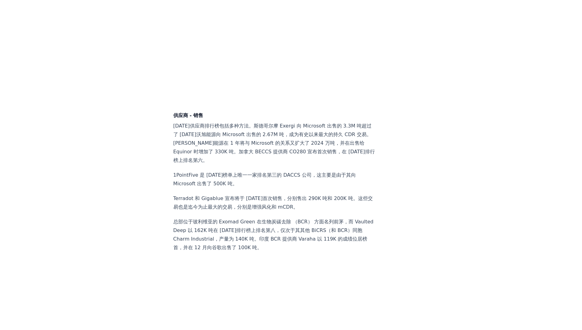
drag, startPoint x: 237, startPoint y: 259, endPoint x: 309, endPoint y: 261, distance: 71.2
click at [309, 165] on p "2024 年供应商排行榜包括多种方法。斯德哥尔摩 Exergi 向 Microsoft 出售的 3.3M 吨超过了 2023 年沃旭能源向 Microsoft…" at bounding box center [274, 143] width 203 height 43
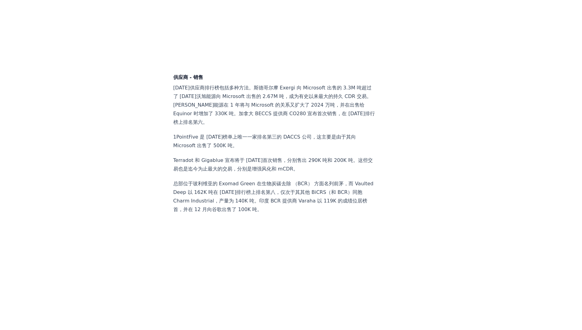
scroll to position [3254, 0]
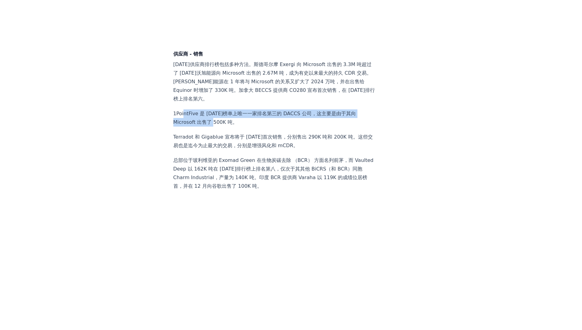
drag, startPoint x: 183, startPoint y: 215, endPoint x: 218, endPoint y: 223, distance: 35.9
click at [218, 126] on p "1PointFive 是 2024 年榜单上唯一一家排名第三的 DACCS 公司，这主要是由于其向 Microsoft 出售了 500K 吨。" at bounding box center [274, 117] width 203 height 17
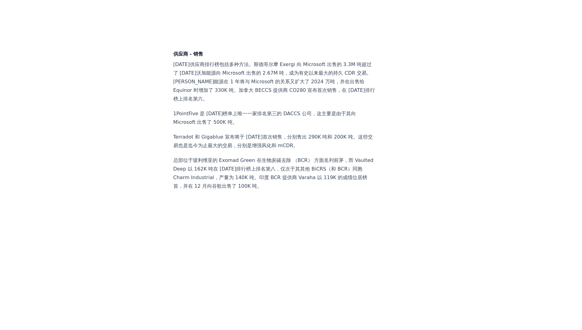
click at [328, 126] on p "1PointFive 是 2024 年榜单上唯一一家排名第三的 DACCS 公司，这主要是由于其向 Microsoft 出售了 500K 吨。" at bounding box center [274, 117] width 203 height 17
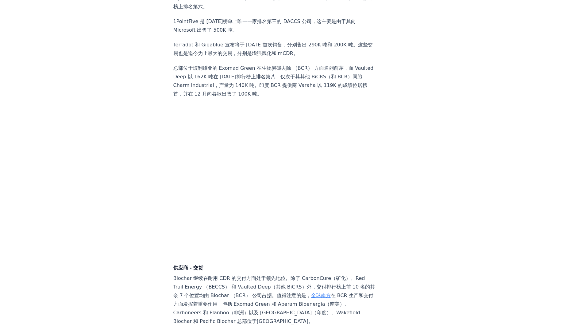
scroll to position [3377, 0]
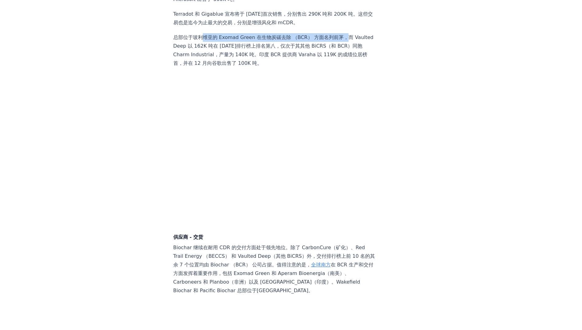
drag, startPoint x: 201, startPoint y: 140, endPoint x: 344, endPoint y: 140, distance: 143.1
click at [344, 68] on p "总部位于玻利维亚的 Exomad Green 在生物炭碳去除 （BCR） 方面名列前茅，而 Vaulted Deep 以 162K 吨在 2024 年排行榜上…" at bounding box center [274, 50] width 203 height 34
drag, startPoint x: 344, startPoint y: 140, endPoint x: 266, endPoint y: 153, distance: 79.7
click at [266, 68] on p "总部位于玻利维亚的 Exomad Green 在生物炭碳去除 （BCR） 方面名列前茅，而 Vaulted Deep 以 162K 吨在 2024 年排行榜上…" at bounding box center [274, 50] width 203 height 34
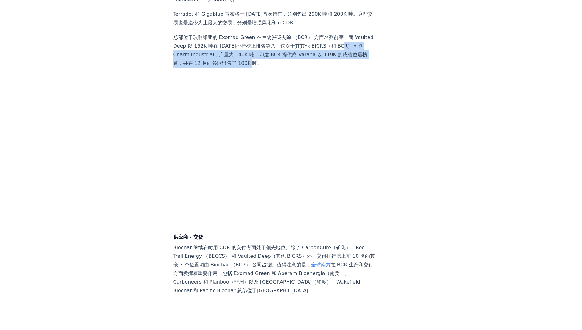
drag, startPoint x: 180, startPoint y: 155, endPoint x: 281, endPoint y: 164, distance: 101.4
click at [281, 68] on p "总部位于玻利维亚的 Exomad Green 在生物炭碳去除 （BCR） 方面名列前茅，而 Vaulted Deep 以 162K 吨在 2024 年排行榜上…" at bounding box center [274, 50] width 203 height 34
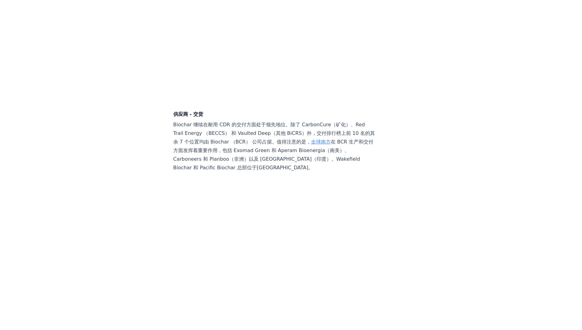
scroll to position [3561, 0]
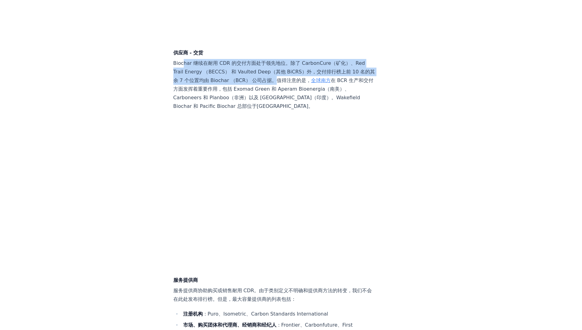
drag, startPoint x: 182, startPoint y: 165, endPoint x: 293, endPoint y: 182, distance: 112.1
click at [293, 111] on p "Biochar 继续在耐用 CDR 的交付方面处于领先地位。除了 CarbonCure（矿化）、Red Trail Energy （BECCS） 和 Vaul…" at bounding box center [274, 85] width 203 height 52
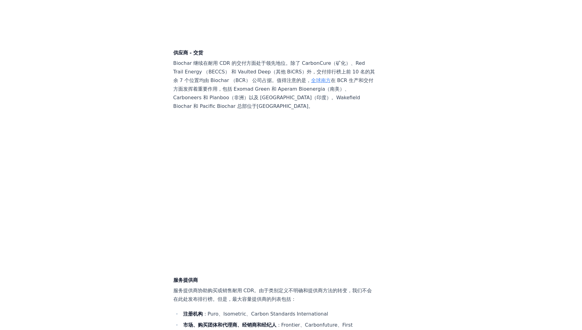
drag, startPoint x: 293, startPoint y: 182, endPoint x: 231, endPoint y: 197, distance: 63.8
click at [231, 111] on p "Biochar 继续在耐用 CDR 的交付方面处于领先地位。除了 CarbonCure（矿化）、Red Trail Energy （BECCS） 和 Vaul…" at bounding box center [274, 85] width 203 height 52
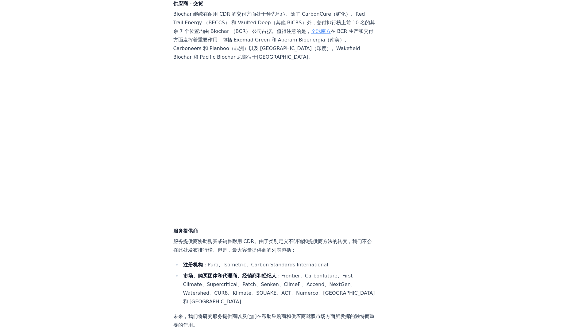
scroll to position [3622, 0]
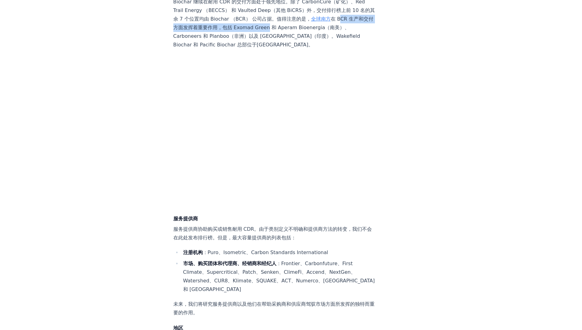
drag, startPoint x: 183, startPoint y: 130, endPoint x: 307, endPoint y: 130, distance: 124.0
click at [307, 49] on p "Biochar 继续在耐用 CDR 的交付方面处于领先地位。除了 CarbonCure（矿化）、Red Trail Energy （BECCS） 和 Vaul…" at bounding box center [274, 24] width 203 height 52
click at [228, 49] on p "Biochar 继续在耐用 CDR 的交付方面处于领先地位。除了 CarbonCure（矿化）、Red Trail Energy （BECCS） 和 Vaul…" at bounding box center [274, 24] width 203 height 52
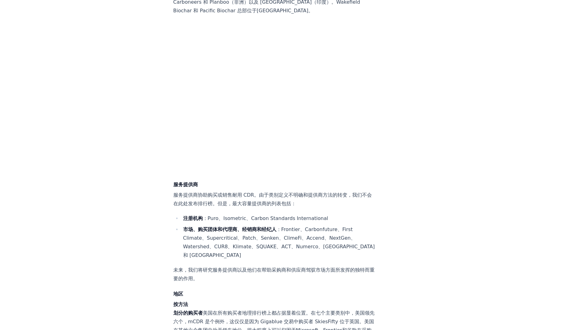
scroll to position [3745, 0]
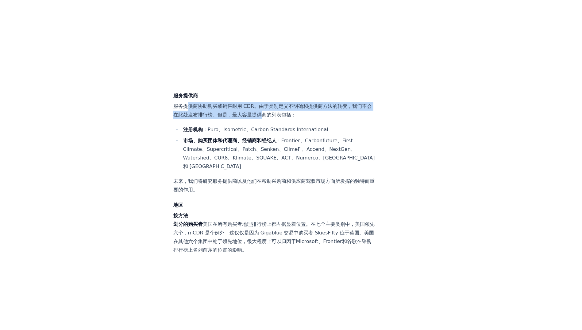
drag, startPoint x: 189, startPoint y: 207, endPoint x: 290, endPoint y: 213, distance: 101.5
click at [290, 119] on p "服务提供商协助购买或销售耐用 CDR。由于类别定义不明确和提供商方法的转变，我们不会在此处发布排行榜。但是，最大容量提供商的列表包括：" at bounding box center [274, 110] width 203 height 17
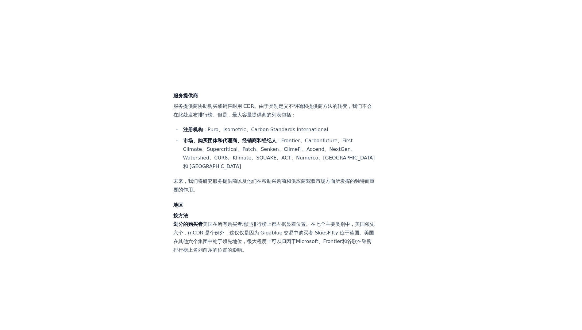
drag, startPoint x: 290, startPoint y: 213, endPoint x: 348, endPoint y: 220, distance: 58.2
drag, startPoint x: 197, startPoint y: 230, endPoint x: 314, endPoint y: 231, distance: 116.7
click at [314, 134] on li "注册机构 ：Puro、Isometric、Carbon Standards International" at bounding box center [278, 129] width 195 height 9
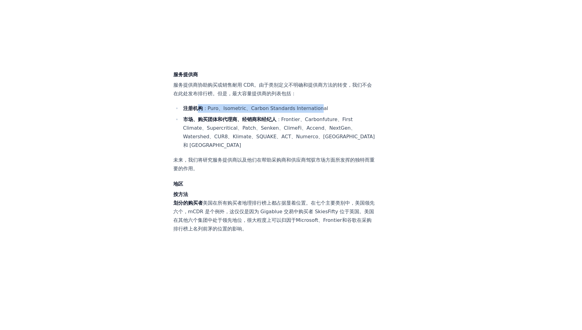
scroll to position [3776, 0]
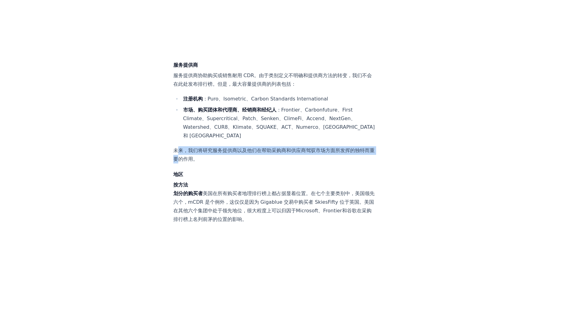
drag, startPoint x: 179, startPoint y: 252, endPoint x: 201, endPoint y: 259, distance: 23.4
click at [201, 163] on p "未来，我们将研究服务提供商以及他们在帮助采购商和供应商驾驭市场方面所发挥的独特而重要的作用。" at bounding box center [274, 154] width 203 height 17
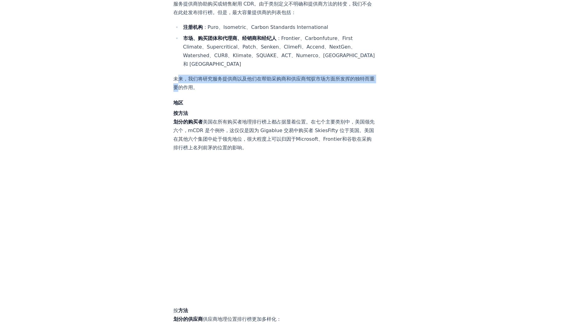
scroll to position [3868, 0]
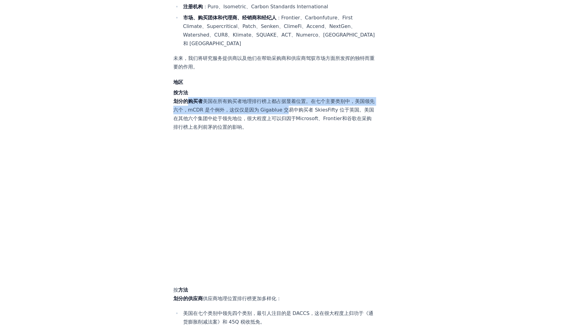
drag, startPoint x: 186, startPoint y: 204, endPoint x: 316, endPoint y: 210, distance: 130.0
click at [316, 131] on p "按方法 划分的购买者 美国在所有购买者地理排行榜上都占据显着位置。在七个主要类别中，美国领先六个，mCDR 是个例外，这仅仅是因为 Gigablue 交易中购…" at bounding box center [274, 109] width 203 height 43
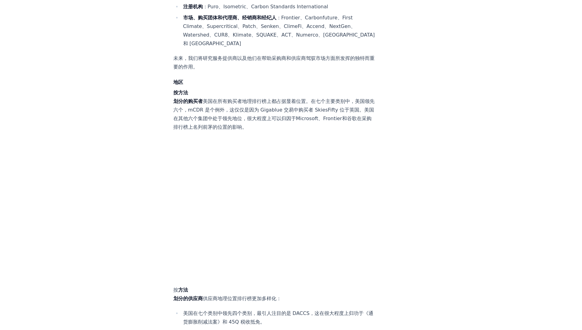
click at [185, 131] on p "按方法 划分的购买者 美国在所有购买者地理排行榜上都占据显着位置。在七个主要类别中，美国领先六个，mCDR 是个例外，这仅仅是因为 Gigablue 交易中购…" at bounding box center [274, 109] width 203 height 43
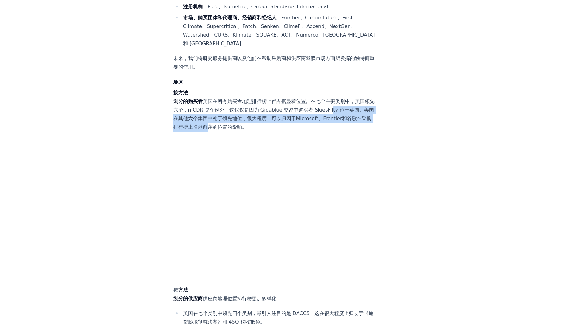
drag, startPoint x: 190, startPoint y: 221, endPoint x: 286, endPoint y: 228, distance: 95.8
click at [286, 131] on p "按方法 划分的购买者 美国在所有购买者地理排行榜上都占据显着位置。在七个主要类别中，美国领先六个，mCDR 是个例外，这仅仅是因为 Gigablue 交易中购…" at bounding box center [274, 109] width 203 height 43
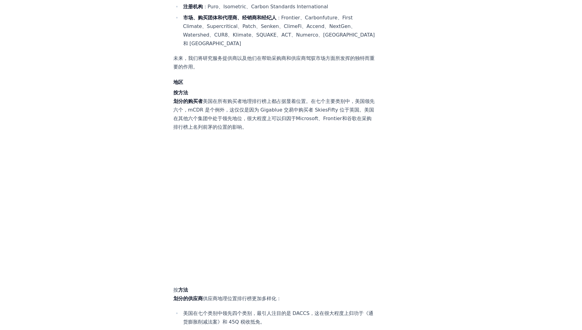
drag, startPoint x: 286, startPoint y: 228, endPoint x: 410, endPoint y: 215, distance: 125.1
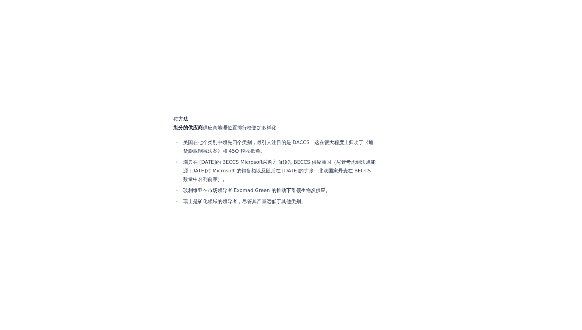
scroll to position [4052, 0]
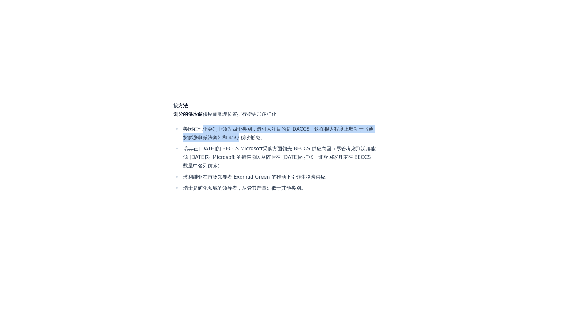
drag, startPoint x: 204, startPoint y: 229, endPoint x: 262, endPoint y: 239, distance: 59.1
click at [262, 142] on li "美国在七个类别中领先四个类别，最引人注目的是 DACCS，这在很大程度上归功于《通货膨胀削减法案》和 45Q 税收抵免。" at bounding box center [278, 133] width 195 height 17
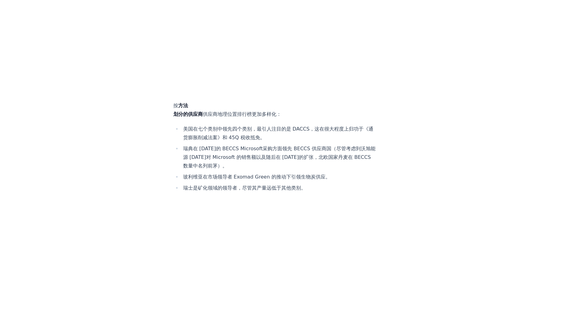
drag, startPoint x: 262, startPoint y: 239, endPoint x: 311, endPoint y: 243, distance: 49.3
click at [311, 192] on ul "美国在七个类别中领先四个类别，最引人注目的是 DACCS，这在很大程度上归功于《通货膨胀削减法案》和 45Q 税收抵免。 瑞典在 2024 年的 BECCS …" at bounding box center [274, 159] width 203 height 68
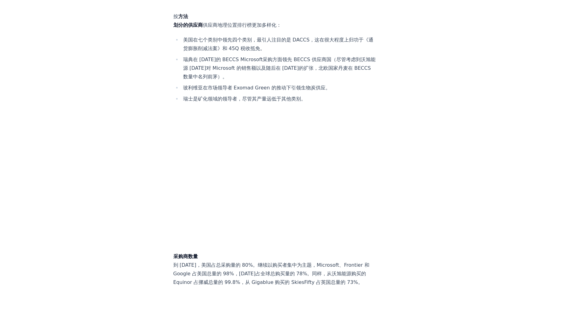
scroll to position [4144, 0]
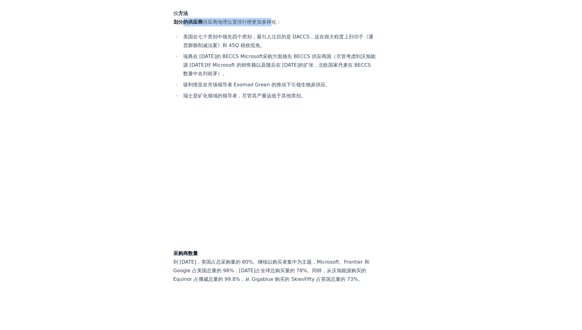
drag, startPoint x: 181, startPoint y: 122, endPoint x: 272, endPoint y: 123, distance: 90.9
click at [272, 26] on p "按 方法 划分的供应商 供应商地理位置排行榜更加多样化：" at bounding box center [274, 17] width 203 height 17
click at [190, 78] on li "瑞典在 2024 年的 BECCS Microsoft采购方面领先 BECCS 供应商国（尽管考虑到沃旭能源 2023 年对 Microsoft 的销售额以及…" at bounding box center [278, 65] width 195 height 26
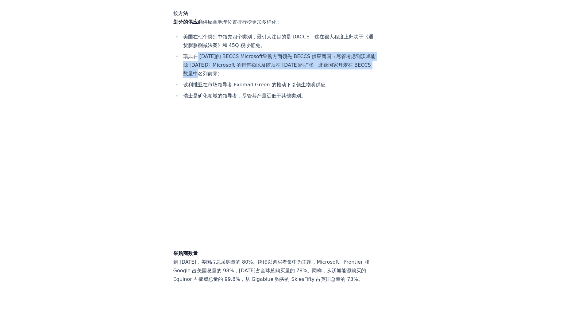
drag, startPoint x: 226, startPoint y: 157, endPoint x: 240, endPoint y: 174, distance: 21.3
click at [240, 78] on li "瑞典在 2024 年的 BECCS Microsoft采购方面领先 BECCS 供应商国（尽管考虑到沃旭能源 2023 年对 Microsoft 的销售额以及…" at bounding box center [278, 65] width 195 height 26
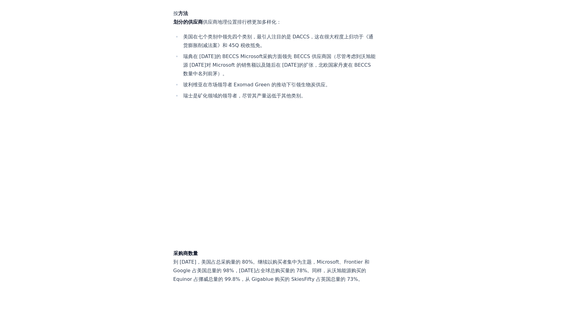
drag, startPoint x: 240, startPoint y: 174, endPoint x: 193, endPoint y: 187, distance: 48.4
click at [194, 89] on li "玻利维亚在市场领导者 Exomad Green 的推动下引领生物炭供应。" at bounding box center [278, 84] width 195 height 9
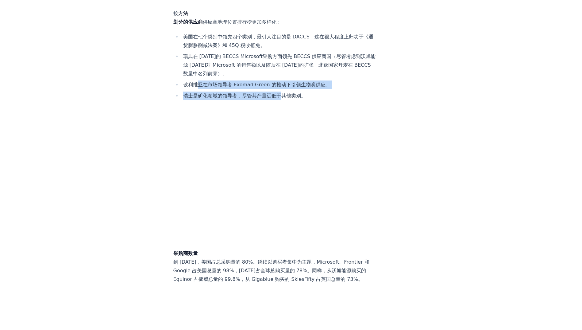
drag, startPoint x: 219, startPoint y: 184, endPoint x: 281, endPoint y: 197, distance: 63.3
click at [281, 100] on ul "美国在七个类别中领先四个类别，最引人注目的是 DACCS，这在很大程度上归功于《通货膨胀削减法案》和 45Q 税收抵免。 瑞典在 2024 年的 BECCS …" at bounding box center [274, 67] width 203 height 68
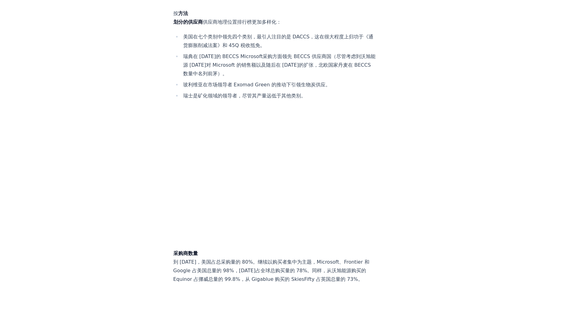
click at [194, 78] on li "瑞典在 2024 年的 BECCS Microsoft采购方面领先 BECCS 供应商国（尽管考虑到沃旭能源 2023 年对 Microsoft 的销售额以及…" at bounding box center [278, 65] width 195 height 26
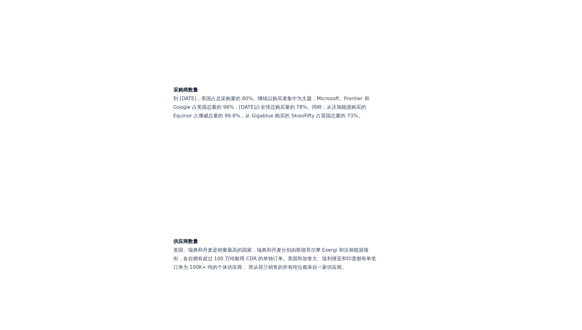
scroll to position [4329, 0]
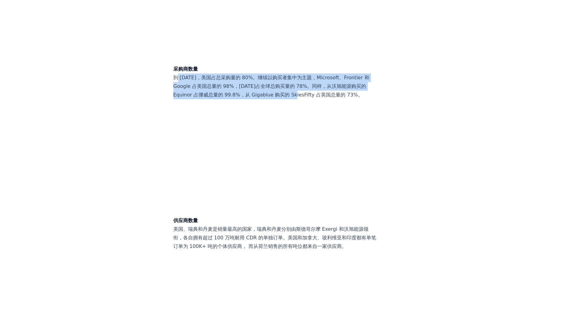
drag, startPoint x: 177, startPoint y: 178, endPoint x: 330, endPoint y: 194, distance: 153.4
click at [330, 99] on p "采购商数量 到 2024 年，美国占总采购量的 80%。继续以购买者集中为主题，Microsoft、Frontier 和 Google 占美国总量的 98%，…" at bounding box center [274, 82] width 203 height 34
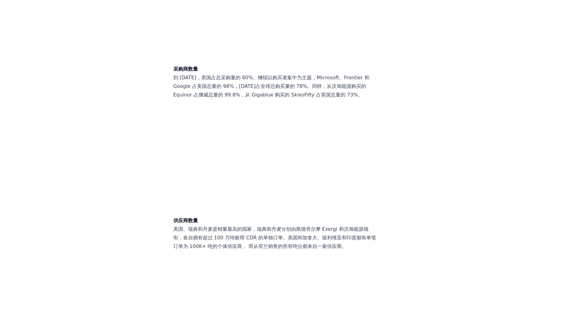
click at [196, 99] on p "采购商数量 到 2024 年，美国占总采购量的 80%。继续以购买者集中为主题，Microsoft、Frontier 和 Google 占美国总量的 98%，…" at bounding box center [274, 82] width 203 height 34
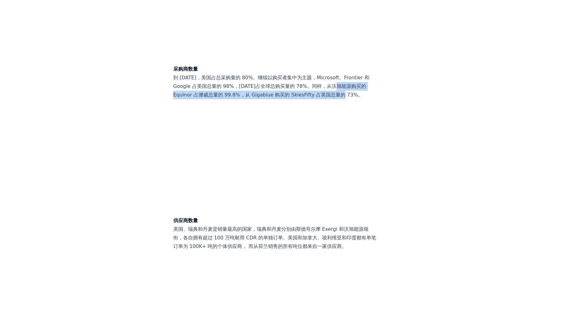
drag, startPoint x: 183, startPoint y: 194, endPoint x: 203, endPoint y: 201, distance: 21.0
click at [203, 99] on p "采购商数量 到 2024 年，美国占总采购量的 80%。继续以购买者集中为主题，Microsoft、Frontier 和 Google 占美国总量的 98%，…" at bounding box center [274, 82] width 203 height 34
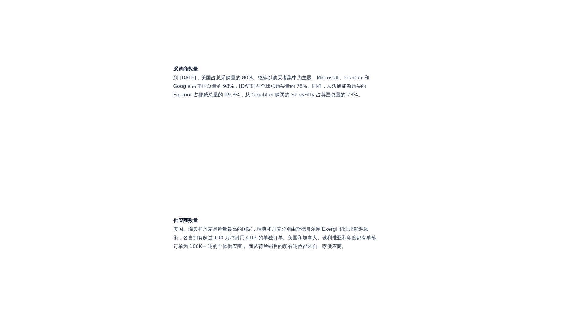
drag, startPoint x: 203, startPoint y: 201, endPoint x: 271, endPoint y: 202, distance: 68.8
click at [271, 99] on p "采购商数量 到 2024 年，美国占总采购量的 80%。继续以购买者集中为主题，Microsoft、Frontier 和 Google 占美国总量的 98%，…" at bounding box center [274, 82] width 203 height 34
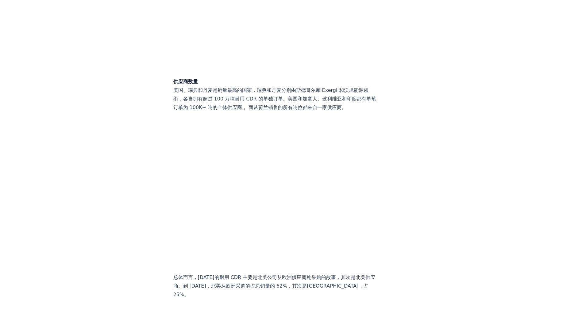
scroll to position [4482, 0]
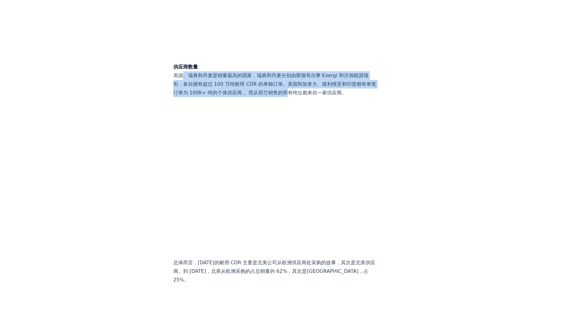
drag, startPoint x: 182, startPoint y: 184, endPoint x: 328, endPoint y: 201, distance: 147.1
click at [328, 97] on p "供应商数量 美国、瑞典和丹麦是销量最高的国家，瑞典和丹麦分别由斯德哥尔摩 Exergi 和沃旭能源领衔，各自拥有超过 100 万吨耐用 CDR 的单独订单。美…" at bounding box center [274, 80] width 203 height 34
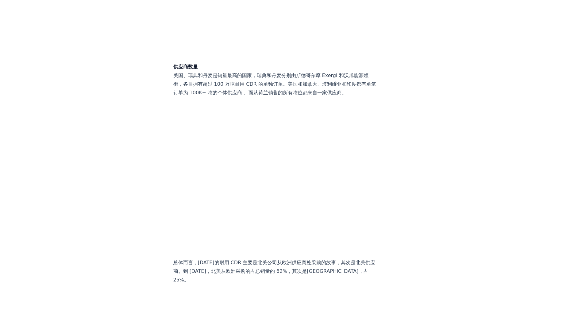
click at [222, 97] on p "供应商数量 美国、瑞典和丹麦是销量最高的国家，瑞典和丹麦分别由斯德哥尔摩 Exergi 和沃旭能源领衔，各自拥有超过 100 万吨耐用 CDR 的单独订单。美…" at bounding box center [274, 80] width 203 height 34
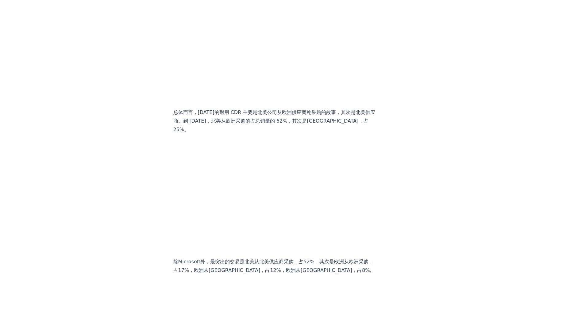
scroll to position [4636, 0]
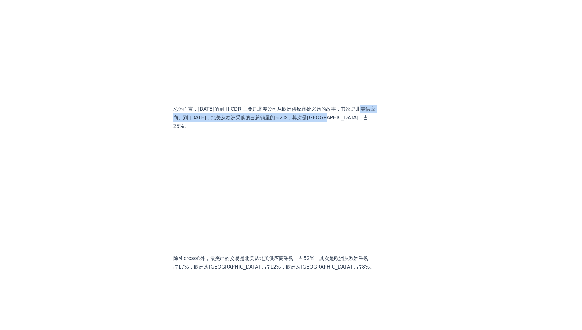
drag, startPoint x: 181, startPoint y: 236, endPoint x: 186, endPoint y: 243, distance: 8.4
click at [186, 130] on p "总体而言，2024 年的耐用 CDR 主要是北美公司从欧洲供应商处采购的故事，其次是北美供应商。到 2024 年，北美从欧洲采购的占总销量的 62%，其次是北…" at bounding box center [274, 118] width 203 height 26
drag, startPoint x: 186, startPoint y: 243, endPoint x: 230, endPoint y: 243, distance: 43.6
click at [230, 130] on p "总体而言，2024 年的耐用 CDR 主要是北美公司从欧洲供应商处采购的故事，其次是北美供应商。到 2024 年，北美从欧洲采购的占总销量的 62%，其次是北…" at bounding box center [274, 118] width 203 height 26
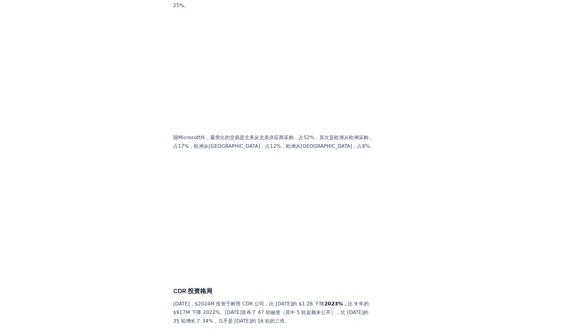
scroll to position [4758, 0]
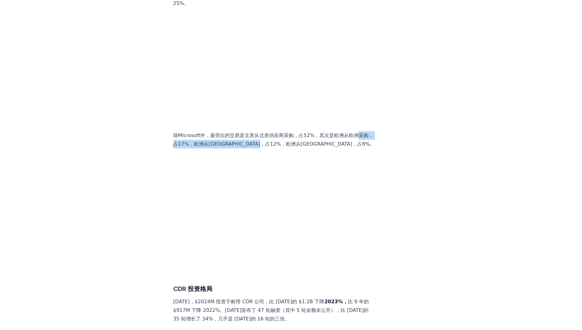
drag, startPoint x: 181, startPoint y: 262, endPoint x: 310, endPoint y: 261, distance: 128.3
click at [310, 148] on p "除Microsoft外，最突出的交易是北美从北美供应商采购，占52%，其次是欧洲从欧洲采购，占17%，欧洲从北美采购，占12%，欧洲从南美采购，占8%。" at bounding box center [274, 139] width 203 height 17
click at [246, 148] on p "除Microsoft外，最突出的交易是北美从北美供应商采购，占52%，其次是欧洲从欧洲采购，占17%，欧洲从北美采购，占12%，欧洲从南美采购，占8%。" at bounding box center [274, 139] width 203 height 17
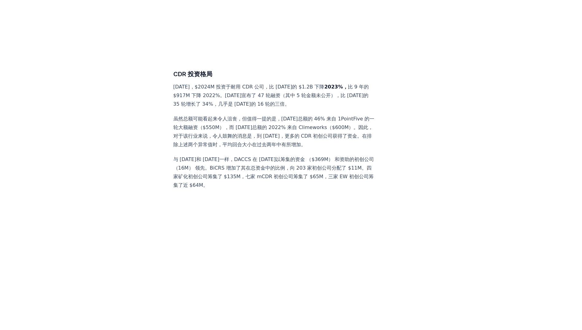
scroll to position [4973, 0]
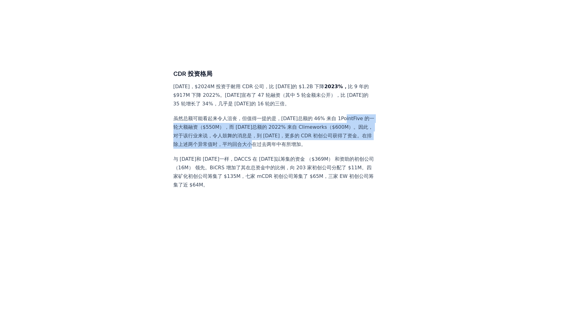
drag, startPoint x: 182, startPoint y: 244, endPoint x: 332, endPoint y: 262, distance: 151.1
click at [332, 149] on p "虽然总额可能看起来令人沮丧，但值得一提的是，2023 年总额的 46% 来自 1PointFive 的一轮大额融资（$550M），而 65 年总额的 2022…" at bounding box center [274, 131] width 203 height 34
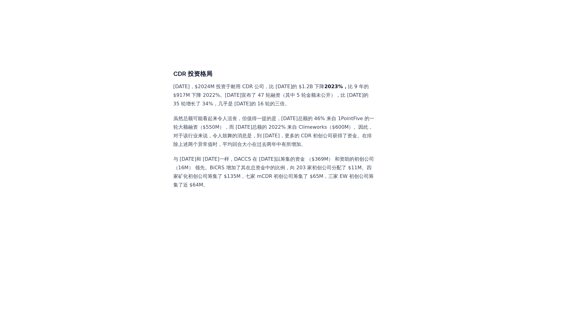
click at [202, 189] on p "与 2022 年和 2023 年一样，DACCS 在 2024 年以筹集的资金 （$369M） 和资助的初创公司 （16M） 领先。BiCRS 增加了其在总资…" at bounding box center [274, 172] width 203 height 34
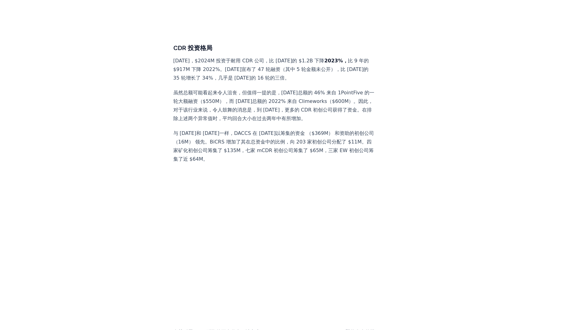
scroll to position [5035, 0]
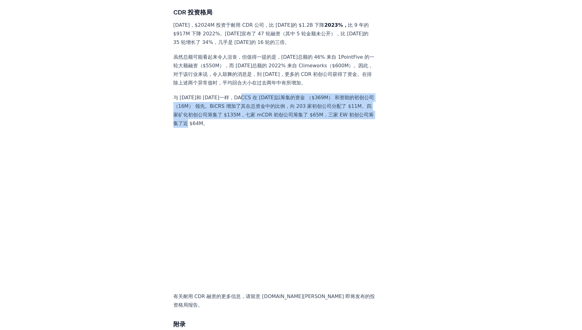
drag, startPoint x: 241, startPoint y: 226, endPoint x: 251, endPoint y: 249, distance: 24.9
click at [251, 128] on p "与 2022 年和 2023 年一样，DACCS 在 2024 年以筹集的资金 （$369M） 和资助的初创公司 （16M） 领先。BiCRS 增加了其在总资…" at bounding box center [274, 110] width 203 height 34
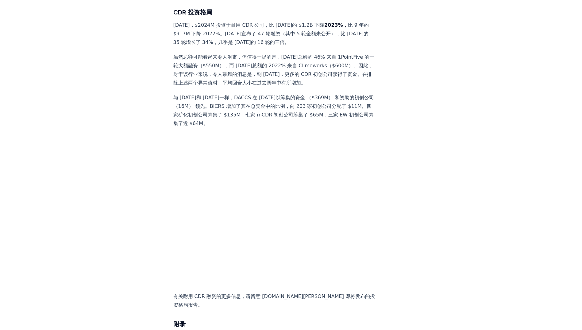
drag, startPoint x: 251, startPoint y: 249, endPoint x: 297, endPoint y: 251, distance: 46.4
click at [297, 128] on p "与 2022 年和 2023 年一样，DACCS 在 2024 年以筹集的资金 （$369M） 和资助的初创公司 （16M） 领先。BiCRS 增加了其在总资…" at bounding box center [274, 110] width 203 height 34
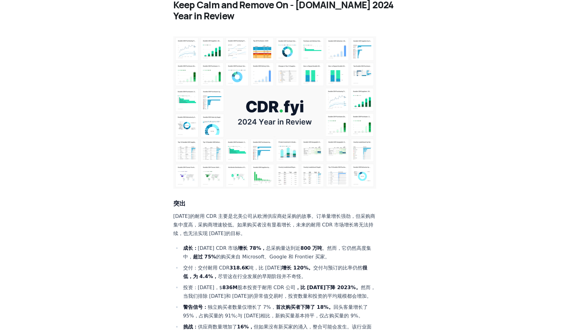
scroll to position [0, 0]
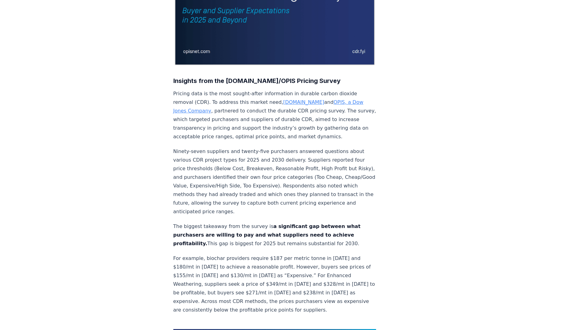
scroll to position [153, 0]
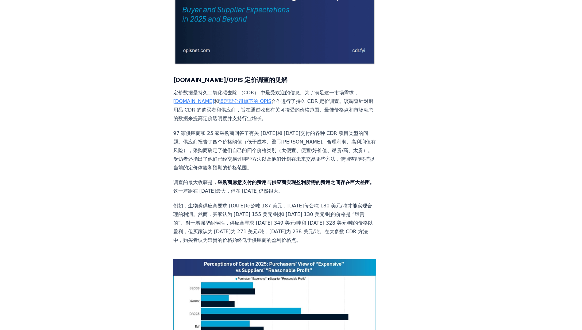
drag, startPoint x: 185, startPoint y: 91, endPoint x: 256, endPoint y: 99, distance: 71.4
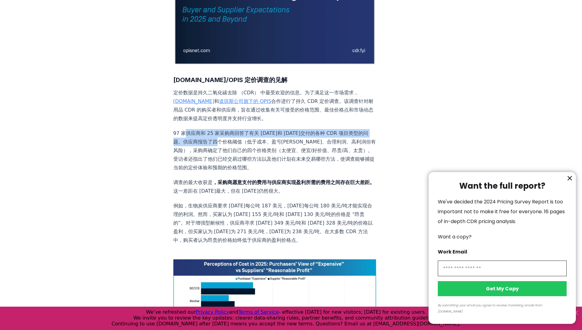
drag, startPoint x: 183, startPoint y: 113, endPoint x: 298, endPoint y: 122, distance: 116.1
click at [258, 123] on div at bounding box center [291, 165] width 582 height 330
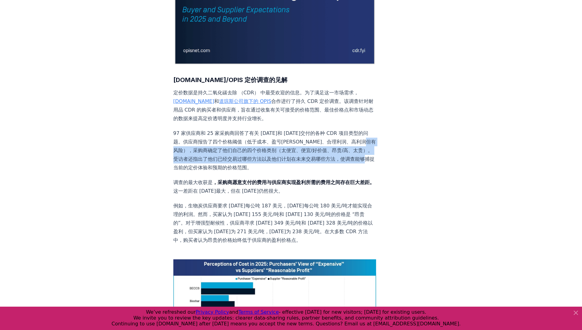
drag, startPoint x: 239, startPoint y: 131, endPoint x: 285, endPoint y: 146, distance: 49.0
click at [285, 146] on p "97 家供应商和 25 家采购商回答了有关 [DATE]和 [DATE]交付的各种 CDR 项目类型的问题。供应商报告了四个价格阈值（低于成本、盈亏[PERS…" at bounding box center [274, 150] width 203 height 43
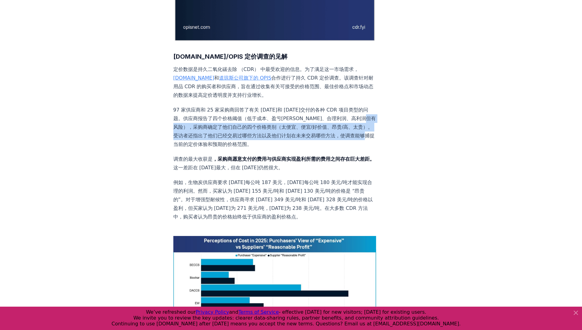
scroll to position [215, 0]
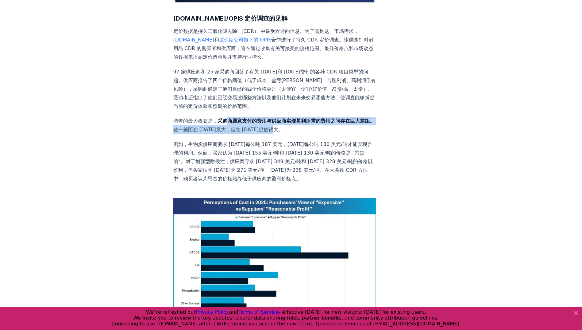
drag, startPoint x: 228, startPoint y: 103, endPoint x: 301, endPoint y: 108, distance: 72.6
click at [301, 117] on p "调查的最大收获是 ，采购商愿意支付的费用与供应商实现盈利所需的费用之间存在巨大差距。 这一差距在 2025 年最大，但在 2030 年仍然很大。" at bounding box center [274, 125] width 203 height 17
click at [196, 140] on p "例如，生物炭供应商要求 [DATE]每公吨 187 美元，[DATE]每公吨 180 美元/吨才能实现合理的利润。然而，买家认为 [DATE] 155 美元/…" at bounding box center [274, 161] width 203 height 43
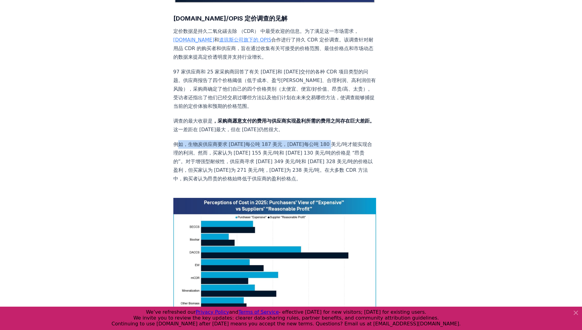
drag, startPoint x: 180, startPoint y: 126, endPoint x: 331, endPoint y: 124, distance: 151.0
click at [331, 140] on p "例如，生物炭供应商要求 [DATE]每公吨 187 美元，[DATE]每公吨 180 美元/吨才能实现合理的利润。然而，买家认为 [DATE] 155 美元/…" at bounding box center [274, 161] width 203 height 43
click at [251, 140] on p "例如，生物炭供应商要求 [DATE]每公吨 187 美元，[DATE]每公吨 180 美元/吨才能实现合理的利润。然而，买家认为 [DATE] 155 美元/…" at bounding box center [274, 161] width 203 height 43
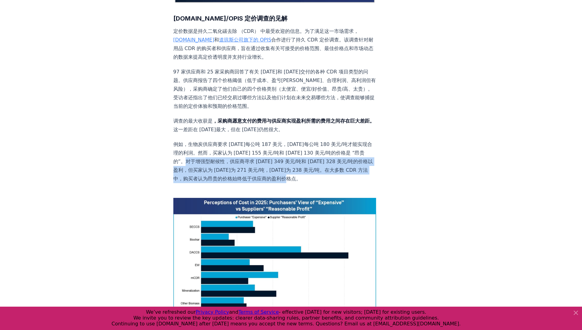
drag, startPoint x: 223, startPoint y: 142, endPoint x: 192, endPoint y: 166, distance: 38.5
click at [192, 166] on p "例如，生物炭供应商要求 [DATE]每公吨 187 美元，[DATE]每公吨 180 美元/吨才能实现合理的利润。然而，买家认为 [DATE] 155 美元/…" at bounding box center [274, 161] width 203 height 43
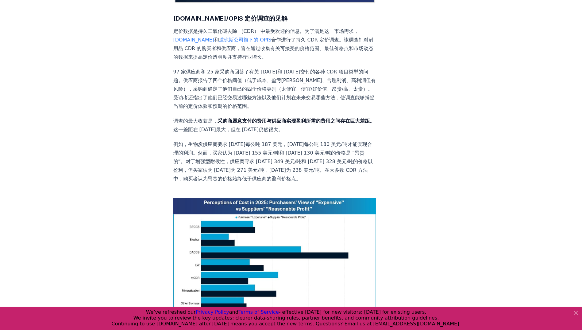
drag, startPoint x: 192, startPoint y: 166, endPoint x: 283, endPoint y: 165, distance: 90.6
click at [283, 165] on p "例如，生物炭供应商要求 [DATE]每公吨 187 美元，[DATE]每公吨 180 美元/吨才能实现合理的利润。然而，买家认为 [DATE] 155 美元/…" at bounding box center [274, 161] width 203 height 43
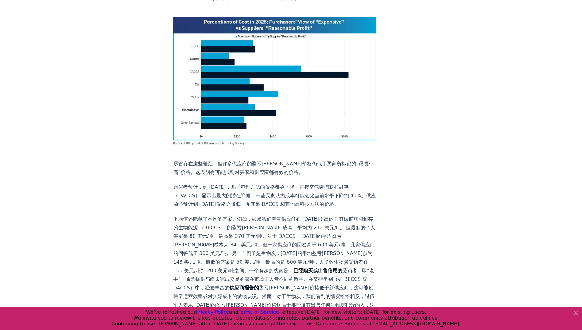
scroll to position [399, 0]
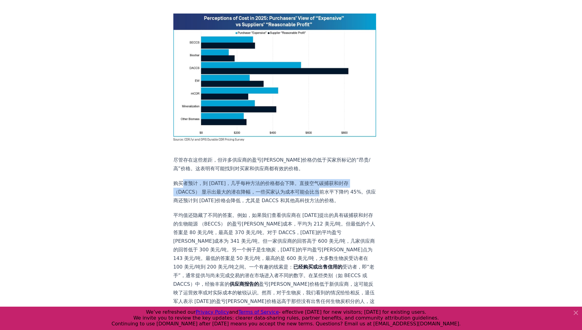
drag, startPoint x: 184, startPoint y: 157, endPoint x: 317, endPoint y: 165, distance: 133.5
click at [317, 179] on p "购买者预计，到 [DATE]，几乎每种方法的价格都会下降。直接空气碳捕获和封存 （DACCS） 显示出最大的潜在降幅，一些买家认为成本可能会比当前水平下降约 …" at bounding box center [274, 192] width 203 height 26
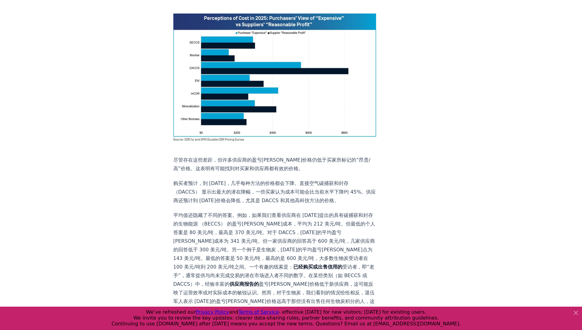
click at [205, 179] on p "购买者预计，到 [DATE]，几乎每种方法的价格都会下降。直接空气碳捕获和封存 （DACCS） 显示出最大的潜在降幅，一些买家认为成本可能会比当前水平下降约 …" at bounding box center [274, 192] width 203 height 26
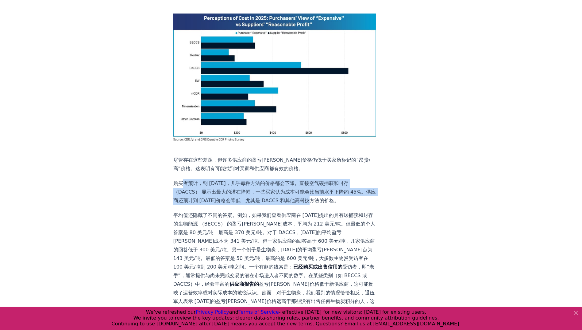
drag, startPoint x: 182, startPoint y: 153, endPoint x: 334, endPoint y: 171, distance: 153.0
click at [334, 179] on p "购买者预计，到 [DATE]，几乎每种方法的价格都会下降。直接空气碳捕获和封存 （DACCS） 显示出最大的潜在降幅，一些买家认为成本可能会比当前水平下降约 …" at bounding box center [274, 192] width 203 height 26
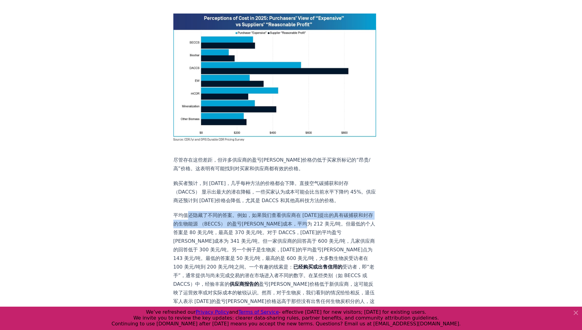
drag, startPoint x: 190, startPoint y: 196, endPoint x: 333, endPoint y: 205, distance: 143.9
click at [333, 211] on p "平均值还隐藏了不同的答案。例如，如果我们查看供应商在 2030 年提出的具有碳捕获和封存的生物能源 （BECCS） 的盈亏平衡成本，平均为 212 美元/吨。…" at bounding box center [274, 262] width 203 height 103
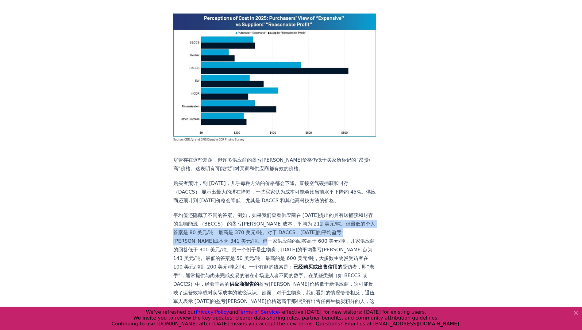
drag, startPoint x: 181, startPoint y: 214, endPoint x: 339, endPoint y: 222, distance: 157.7
click at [339, 222] on p "平均值还隐藏了不同的答案。例如，如果我们查看供应商在 2030 年提出的具有碳捕获和封存的生物能源 （BECCS） 的盈亏平衡成本，平均为 212 美元/吨。…" at bounding box center [274, 262] width 203 height 103
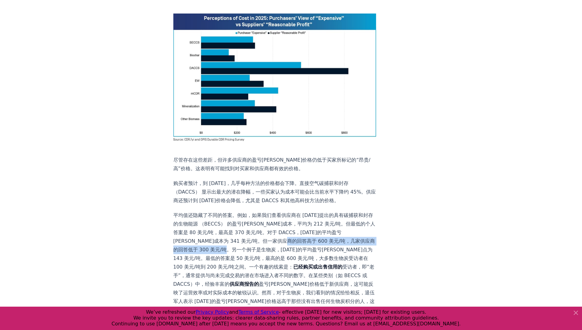
drag, startPoint x: 181, startPoint y: 231, endPoint x: 327, endPoint y: 230, distance: 146.1
click at [327, 230] on p "平均值还隐藏了不同的答案。例如，如果我们查看供应商在 2030 年提出的具有碳捕获和封存的生物能源 （BECCS） 的盈亏平衡成本，平均为 212 美元/吨。…" at bounding box center [274, 262] width 203 height 103
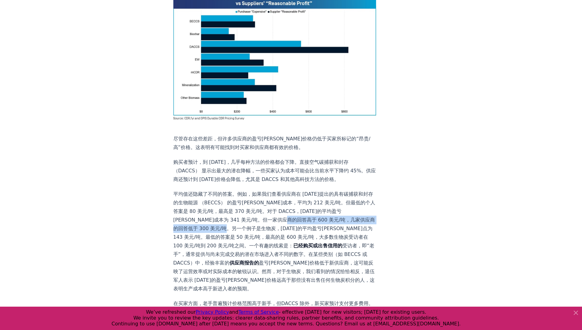
scroll to position [430, 0]
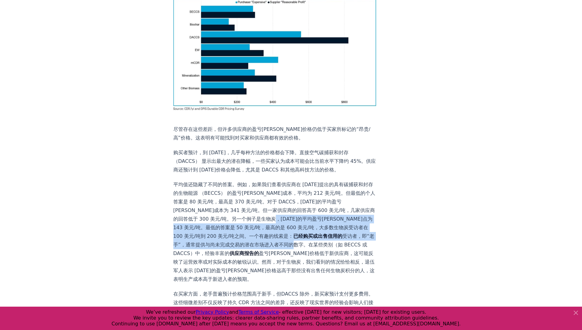
drag, startPoint x: 189, startPoint y: 209, endPoint x: 332, endPoint y: 225, distance: 143.6
click at [332, 225] on p "平均值还隐藏了不同的答案。例如，如果我们查看供应商在 2030 年提出的具有碳捕获和封存的生物能源 （BECCS） 的盈亏平衡成本，平均为 212 美元/吨。…" at bounding box center [274, 231] width 203 height 103
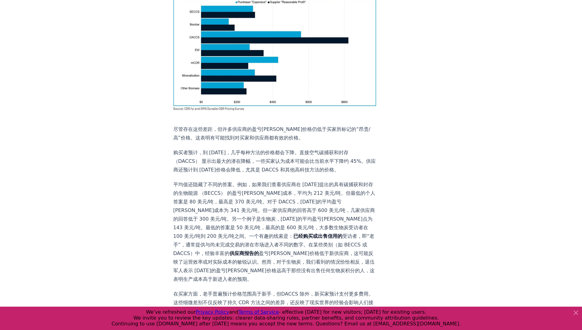
click at [270, 236] on p "平均值还隐藏了不同的答案。例如，如果我们查看供应商在 2030 年提出的具有碳捕获和封存的生物能源 （BECCS） 的盈亏平衡成本，平均为 212 美元/吨。…" at bounding box center [274, 231] width 203 height 103
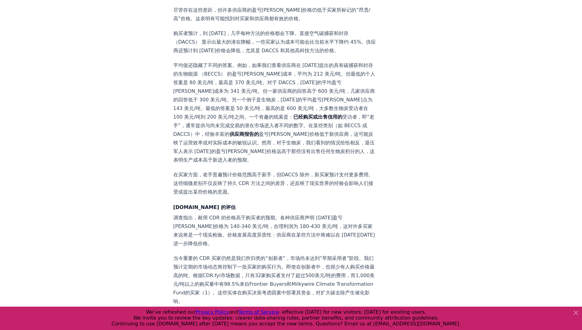
scroll to position [553, 0]
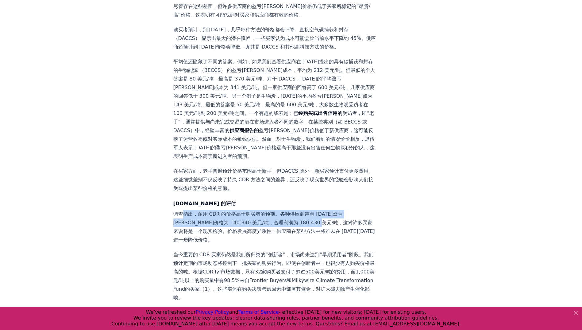
drag, startPoint x: 181, startPoint y: 196, endPoint x: 332, endPoint y: 203, distance: 151.8
click at [332, 210] on p "调查指出，耐用 CDR 的价格高于购买者的预期。各种供应商声明 [DATE]盈亏[PERSON_NAME]价格为 140-340 美元/吨，合理利润为 180…" at bounding box center [274, 227] width 203 height 34
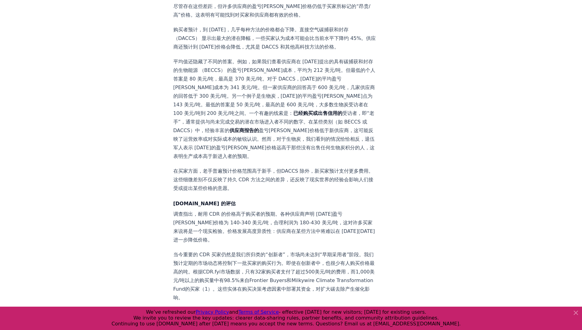
click at [189, 216] on p "调查指出，耐用 CDR 的价格高于购买者的预期。各种供应商声明 [DATE]盈亏[PERSON_NAME]价格为 140-340 美元/吨，合理利润为 180…" at bounding box center [274, 227] width 203 height 34
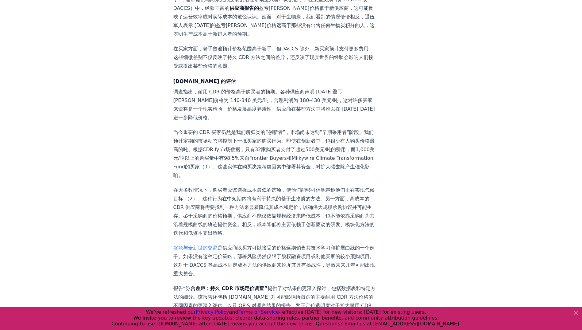
scroll to position [675, 0]
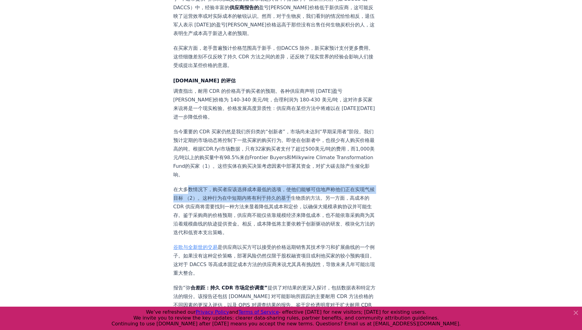
drag, startPoint x: 191, startPoint y: 171, endPoint x: 314, endPoint y: 182, distance: 123.9
click at [314, 185] on p "在大多数情况下，购买者应该选择成本最低的选项，使他们能够可信地声称他们正在实现气候目标 （2）。这种行为在中短期内将有利于持久的基于生物质的方法。另一方面，高…" at bounding box center [274, 211] width 203 height 52
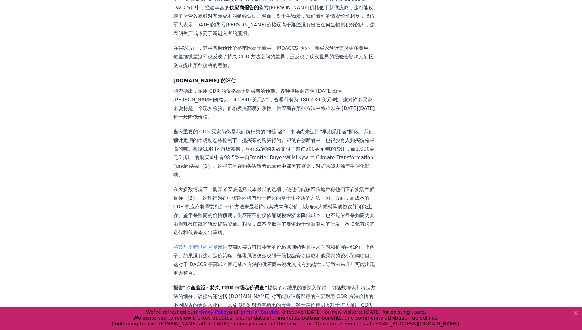
click at [191, 127] on p "当今重要的 CDR 买家仍然是我们所归类的“创新者”，市场尚未达到“早期采用者”阶段。我们预计定期的市场动态将控制下一批买家的购买行为。即使在创新者中，也很少…" at bounding box center [274, 153] width 203 height 52
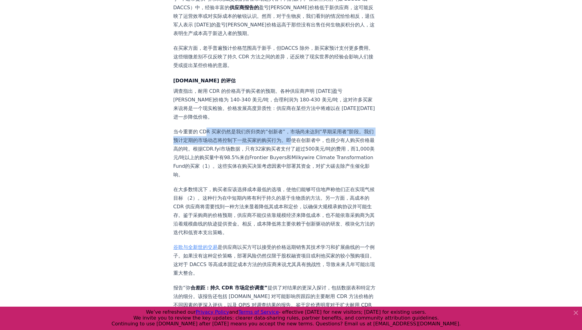
drag, startPoint x: 205, startPoint y: 114, endPoint x: 324, endPoint y: 122, distance: 119.4
click at [324, 127] on p "当今重要的 CDR 买家仍然是我们所归类的“创新者”，市场尚未达到“早期采用者”阶段。我们预计定期的市场动态将控制下一批买家的购买行为。即使在创新者中，也很少…" at bounding box center [274, 153] width 203 height 52
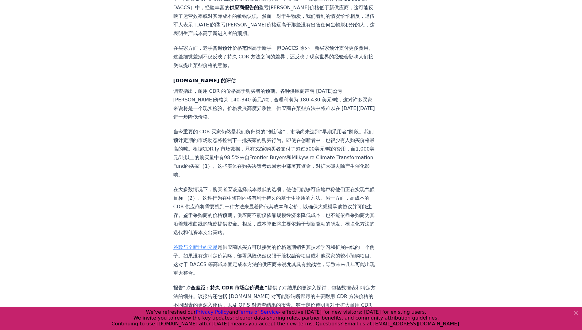
drag, startPoint x: 324, startPoint y: 122, endPoint x: 367, endPoint y: 136, distance: 44.6
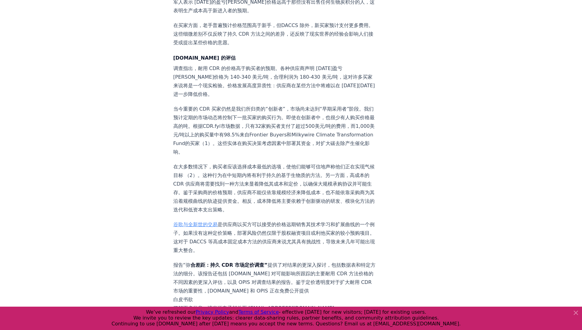
scroll to position [737, 0]
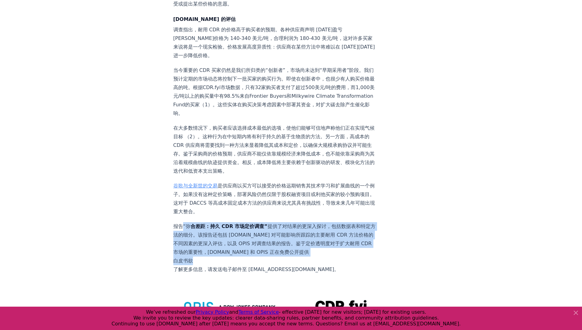
drag, startPoint x: 182, startPoint y: 209, endPoint x: 304, endPoint y: 240, distance: 125.5
click at [304, 240] on p "报告“弥 合差距：持久 CDR 市场定价调查” 提供了对结果的更深入探讨，包括数据表和特定方法的细分。该报告还包括 CDR.fyi 对可能影响所跟踪的主要耐用…" at bounding box center [274, 248] width 203 height 52
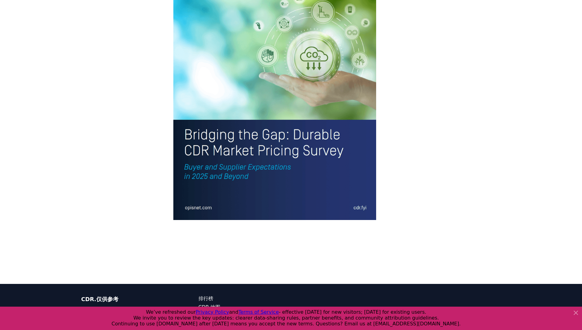
scroll to position [855, 0]
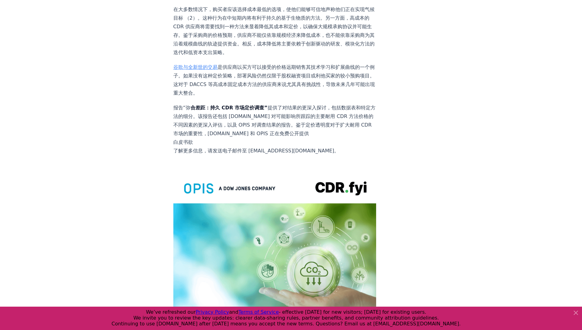
click at [202, 133] on p "报告“弥 合差距：持久 CDR 市场定价调查” 提供了对结果的更深入探讨，包括数据表和特定方法的细分。该报告还包括 CDR.fyi 对可能影响所跟踪的主要耐用…" at bounding box center [274, 129] width 203 height 52
drag, startPoint x: 247, startPoint y: 133, endPoint x: 293, endPoint y: 133, distance: 47.0
click at [293, 133] on p "报告“弥 合差距：持久 CDR 市场定价调查” 提供了对结果的更深入探讨，包括数据表和特定方法的细分。该报告还包括 CDR.fyi 对可能影响所跟踪的主要耐用…" at bounding box center [274, 129] width 203 height 52
click at [196, 107] on p "报告“弥 合差距：持久 CDR 市场定价调查” 提供了对结果的更深入探讨，包括数据表和特定方法的细分。该报告还包括 CDR.fyi 对可能影响所跟踪的主要耐用…" at bounding box center [274, 129] width 203 height 52
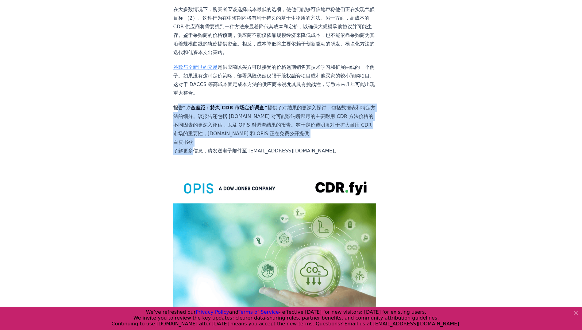
drag, startPoint x: 179, startPoint y: 90, endPoint x: 193, endPoint y: 132, distance: 44.4
click at [193, 132] on p "报告“弥 合差距：持久 CDR 市场定价调查” 提供了对结果的更深入探讨，包括数据表和特定方法的细分。该报告还包括 CDR.fyi 对可能影响所跟踪的主要耐用…" at bounding box center [274, 129] width 203 height 52
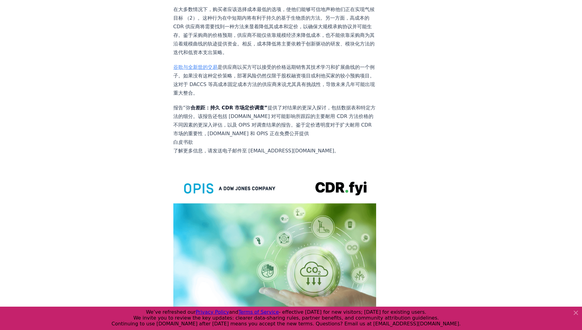
drag, startPoint x: 193, startPoint y: 132, endPoint x: 406, endPoint y: 137, distance: 212.8
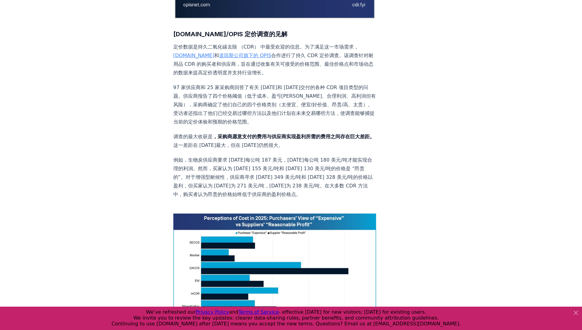
scroll to position [215, 0]
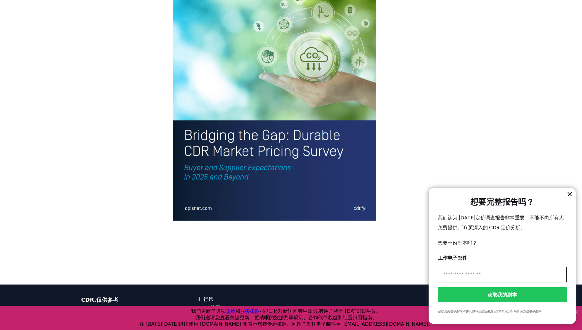
scroll to position [1075, 0]
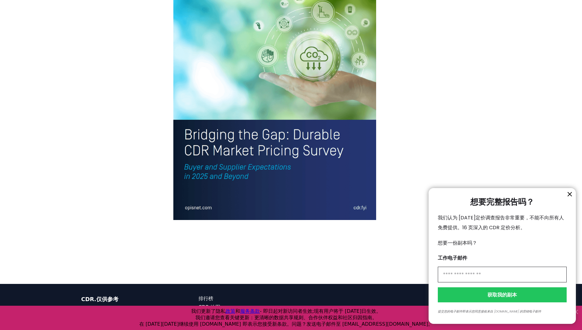
click at [472, 274] on input "信息" at bounding box center [502, 274] width 129 height 16
type input "**********"
click at [499, 293] on button "获取我的副本" at bounding box center [502, 294] width 129 height 15
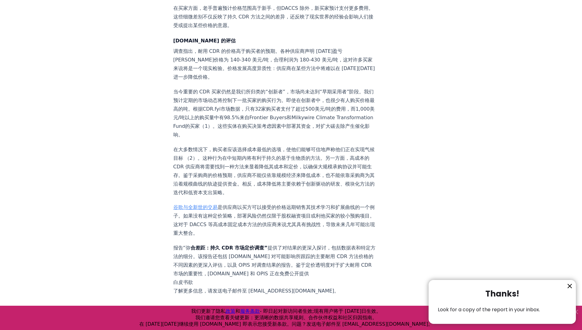
scroll to position [615, 0]
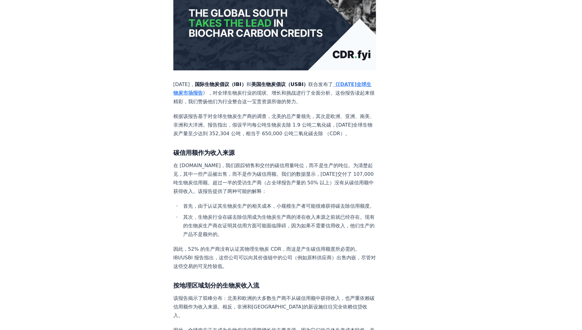
scroll to position [153, 0]
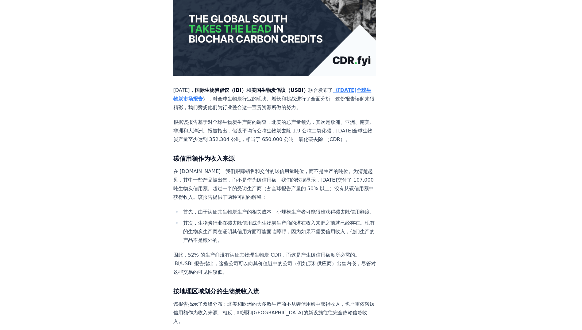
drag, startPoint x: 237, startPoint y: 163, endPoint x: 299, endPoint y: 164, distance: 62.6
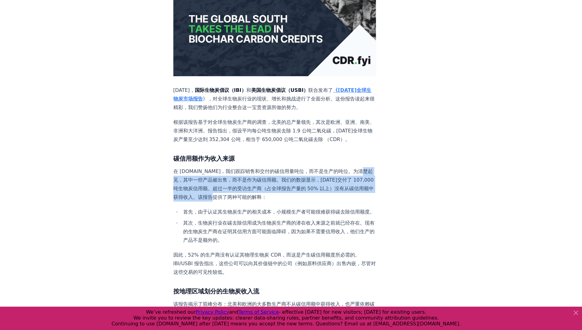
drag, startPoint x: 192, startPoint y: 176, endPoint x: 290, endPoint y: 192, distance: 99.3
click at [290, 192] on p "在 [DOMAIN_NAME]，我们跟踪销售和交付的碳信用量吨位，而不是生产的吨位。为清楚起见，其中一些产品被出售，而不是作为碳信用额。我们的数据显示，[DA…" at bounding box center [274, 184] width 203 height 34
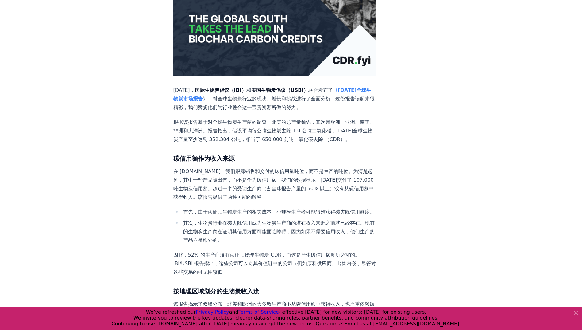
click at [191, 210] on li "首先，由于认证其生物炭生产的相关成本，小规模生产者可能很难获得碳去除信用额度。" at bounding box center [278, 212] width 195 height 9
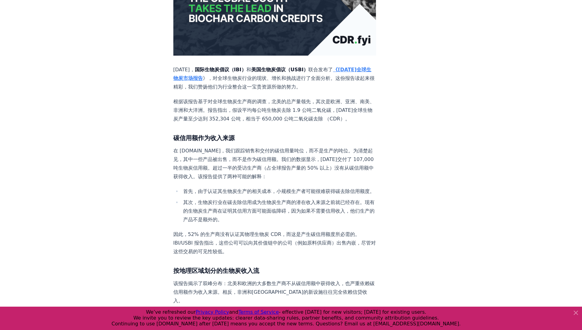
scroll to position [184, 0]
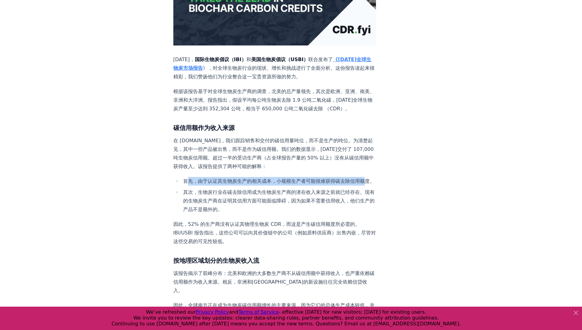
drag, startPoint x: 192, startPoint y: 179, endPoint x: 197, endPoint y: 187, distance: 9.0
click at [197, 185] on li "首先，由于认证其生物炭生产的相关成本，小规模生产者可能很难获得碳去除信用额度。" at bounding box center [278, 181] width 195 height 9
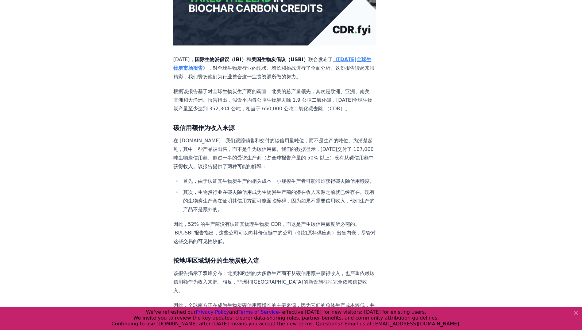
drag, startPoint x: 197, startPoint y: 187, endPoint x: 197, endPoint y: 204, distance: 17.8
click at [197, 204] on li "其次，生物炭行业在碳去除信用成为生物炭生产商的潜在收入来源之前就已经存在。现有的生物炭生产商在证明其信用方面可能面临障碍，因为如果不需要信用收入，他们生产的产…" at bounding box center [278, 201] width 195 height 26
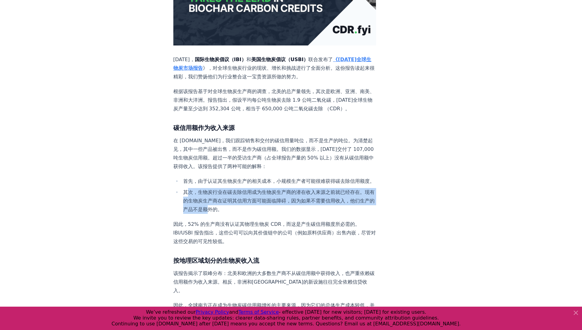
drag, startPoint x: 189, startPoint y: 200, endPoint x: 256, endPoint y: 215, distance: 68.2
click at [256, 214] on li "其次，生物炭行业在碳去除信用成为生物炭生产商的潜在收入来源之前就已经存在。现有的生物炭生产商在证明其信用方面可能面临障碍，因为如果不需要信用收入，他们生产的产…" at bounding box center [278, 201] width 195 height 26
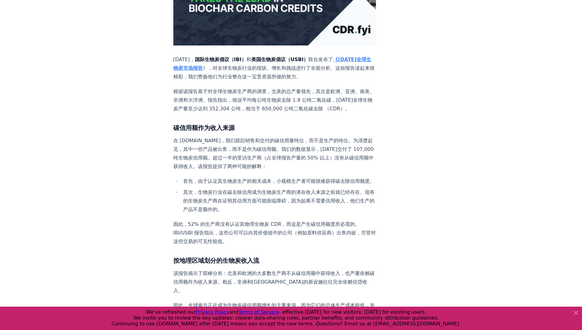
drag, startPoint x: 256, startPoint y: 215, endPoint x: 305, endPoint y: 222, distance: 49.7
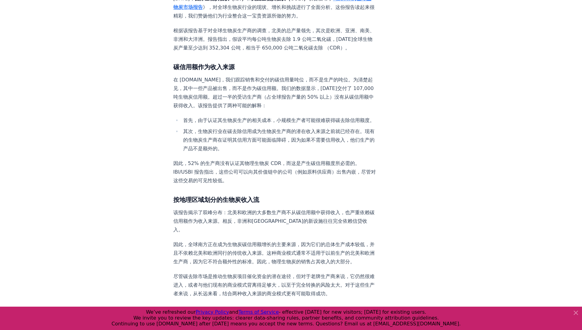
scroll to position [246, 0]
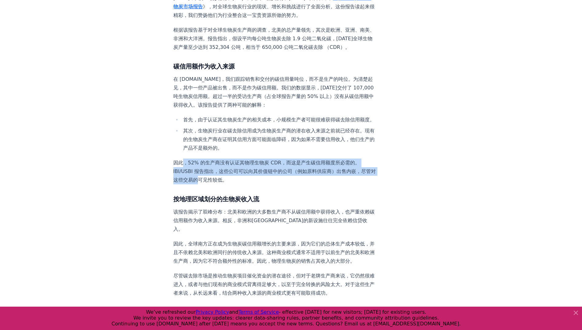
drag, startPoint x: 181, startPoint y: 168, endPoint x: 231, endPoint y: 184, distance: 52.3
click at [231, 184] on p "因此，52% 的生产商没有认证其物理生物炭 CDR，而这是产生碳信用额度所必需的。IBI/USBI 报告指出，这些公司可以向其价值链中的公司（例如原料供应商）…" at bounding box center [274, 171] width 203 height 26
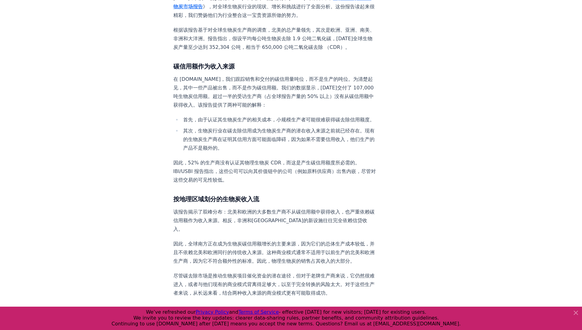
drag, startPoint x: 231, startPoint y: 184, endPoint x: 313, endPoint y: 195, distance: 82.7
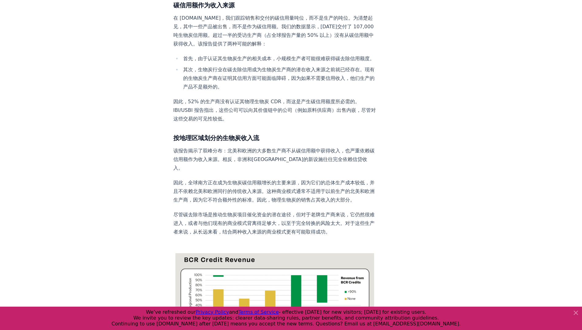
scroll to position [307, 0]
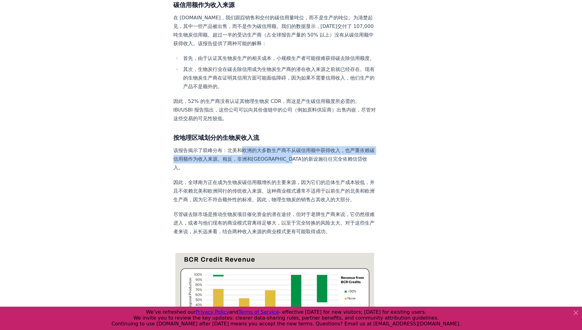
drag, startPoint x: 244, startPoint y: 157, endPoint x: 338, endPoint y: 165, distance: 94.9
click at [338, 165] on p "该报告揭示了双峰分布：北美和欧洲的大多数生产商不从碳信用额中获得收入，也严重依赖碳信用额作为收入来源。相反，非洲和[GEOGRAPHIC_DATA]的新设施往…" at bounding box center [274, 159] width 203 height 26
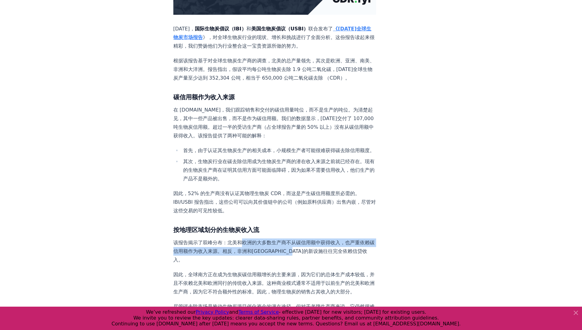
scroll to position [0, 0]
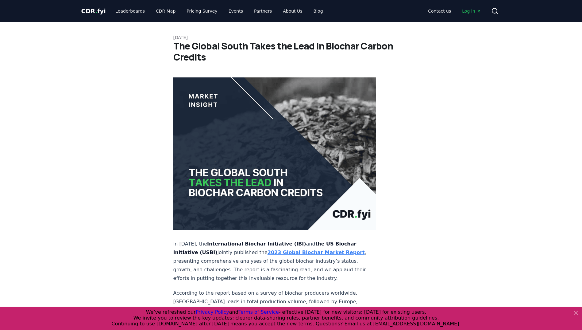
click at [87, 12] on span "CDR . fyi" at bounding box center [93, 10] width 25 height 7
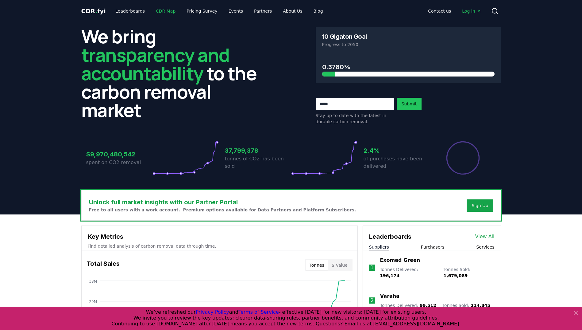
click at [161, 12] on link "CDR Map" at bounding box center [165, 11] width 29 height 11
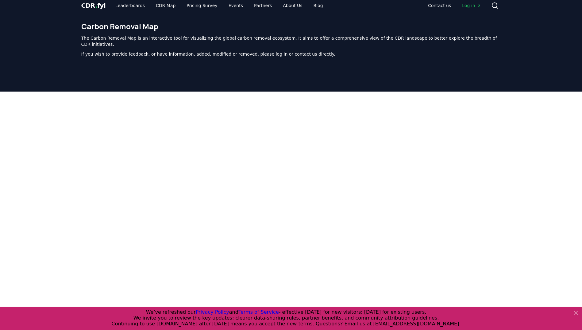
scroll to position [5, 0]
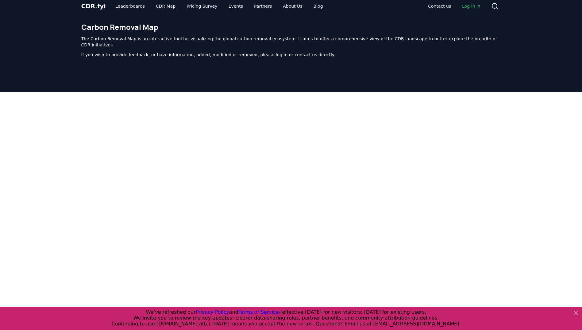
click at [187, 40] on p "The Carbon Removal Map is an interactive tool for visualizing the global carbon…" at bounding box center [291, 42] width 420 height 12
click at [194, 8] on link "Pricing Survey" at bounding box center [202, 6] width 41 height 11
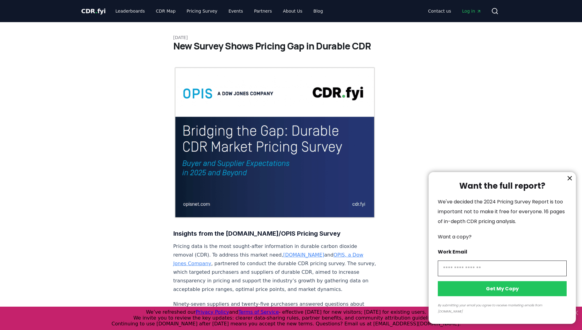
click at [569, 180] on icon "information" at bounding box center [570, 178] width 4 height 4
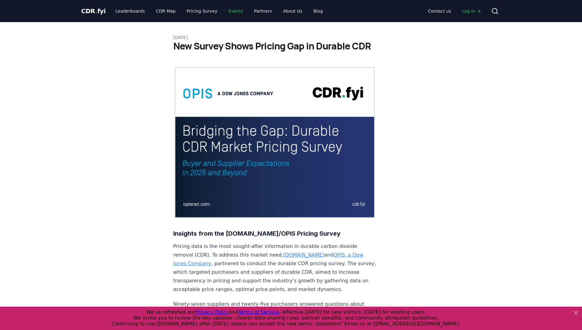
click at [228, 12] on link "Events" at bounding box center [236, 11] width 24 height 11
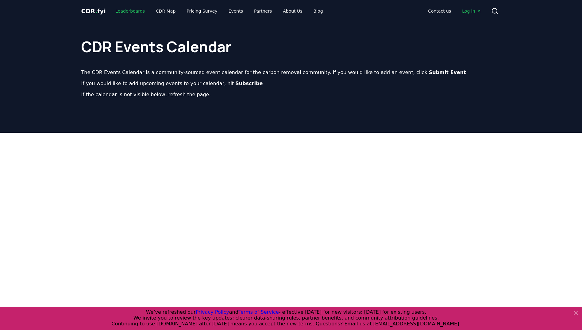
click at [121, 11] on link "Leaderboards" at bounding box center [130, 11] width 39 height 11
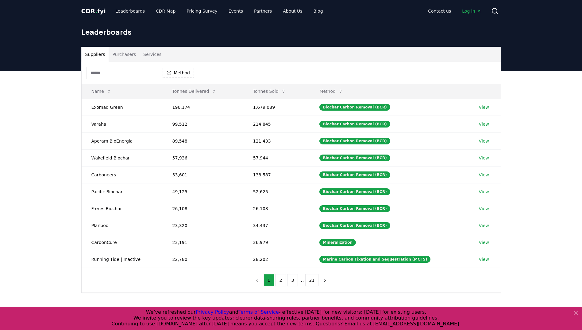
click at [89, 12] on span "CDR . fyi" at bounding box center [93, 10] width 25 height 7
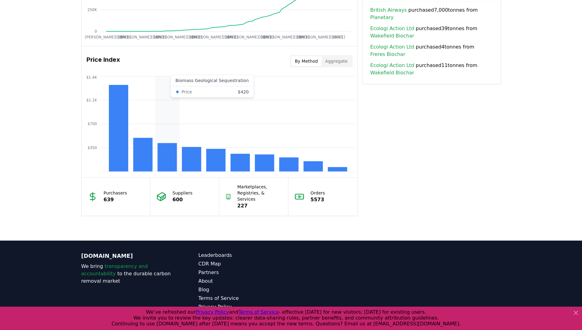
scroll to position [468, 0]
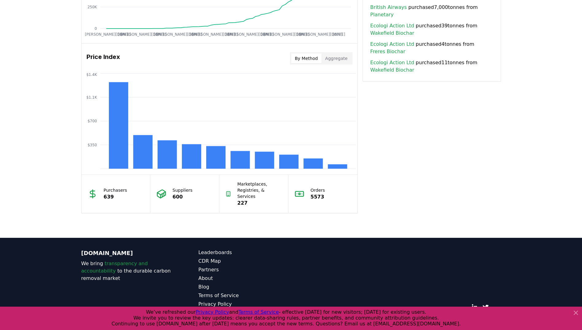
click at [576, 313] on icon at bounding box center [576, 313] width 4 height 4
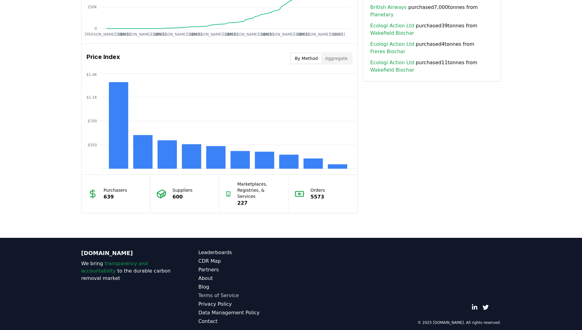
click at [213, 292] on link "Terms of Service" at bounding box center [245, 295] width 93 height 7
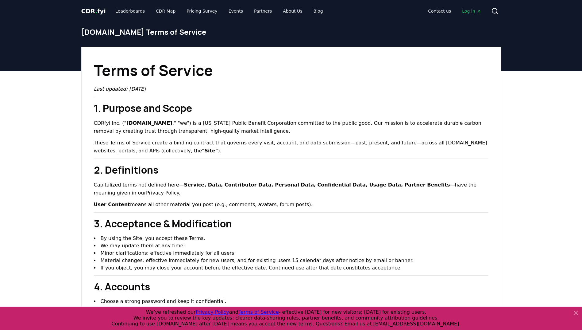
click at [474, 12] on font "Log in" at bounding box center [468, 11] width 13 height 5
click at [475, 10] on font "Log in" at bounding box center [468, 11] width 13 height 5
click at [258, 11] on link "Partners" at bounding box center [263, 11] width 28 height 11
